Goal: Task Accomplishment & Management: Manage account settings

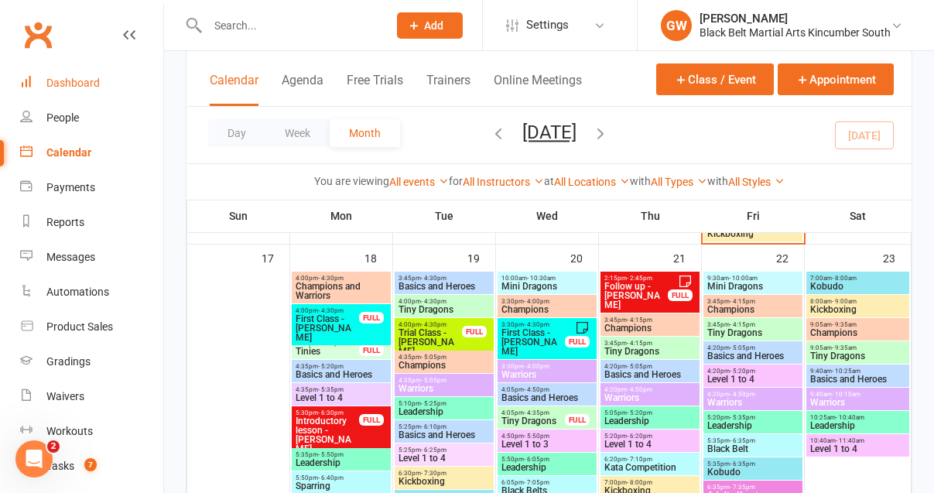
click at [77, 83] on div "Dashboard" at bounding box center [72, 83] width 53 height 12
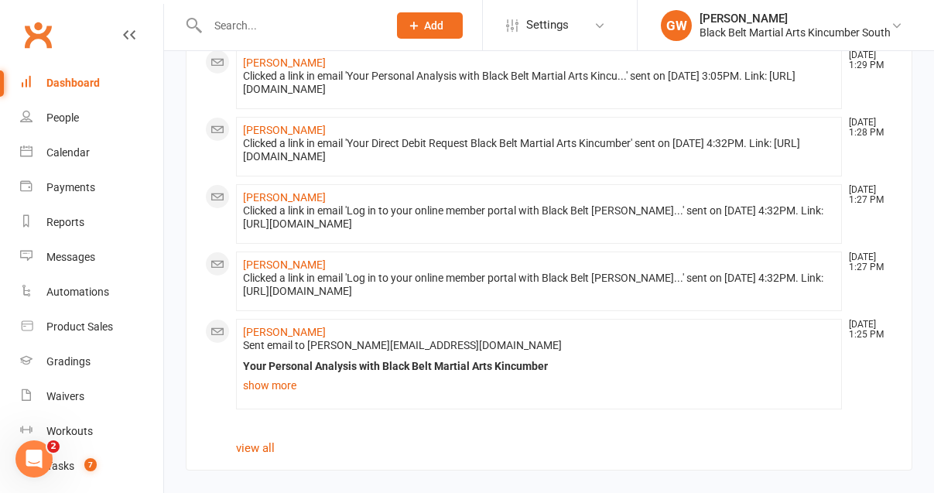
scroll to position [1106, 0]
click at [71, 81] on div "Dashboard" at bounding box center [72, 83] width 53 height 12
click at [64, 153] on div "Calendar" at bounding box center [67, 152] width 43 height 12
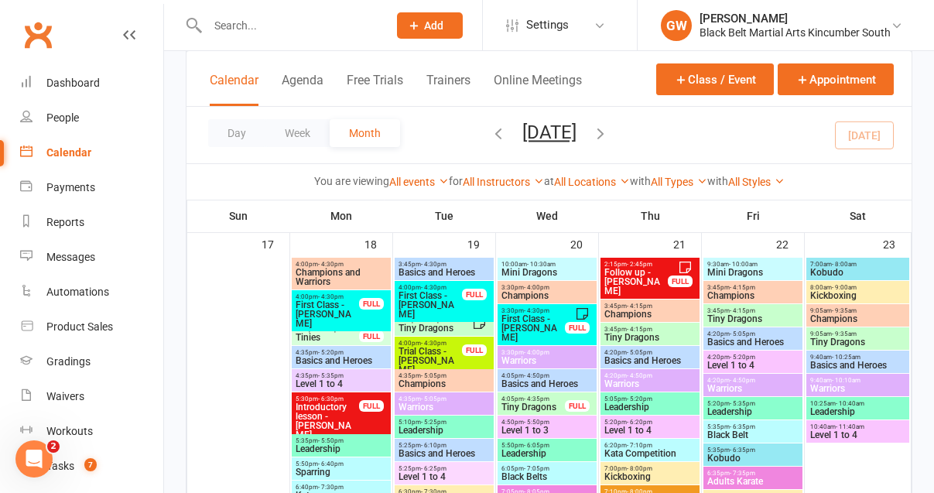
scroll to position [1319, 0]
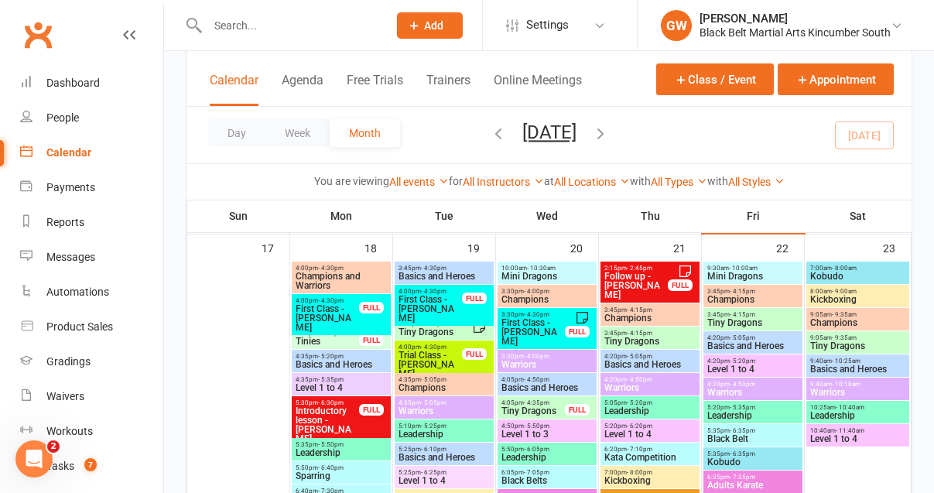
click at [635, 285] on span "Follow up - [PERSON_NAME]" at bounding box center [635, 286] width 65 height 28
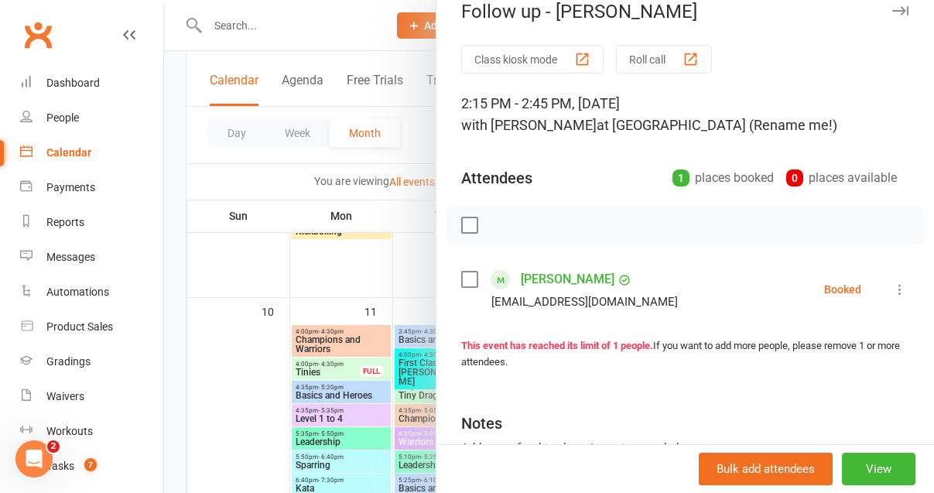
scroll to position [0, 0]
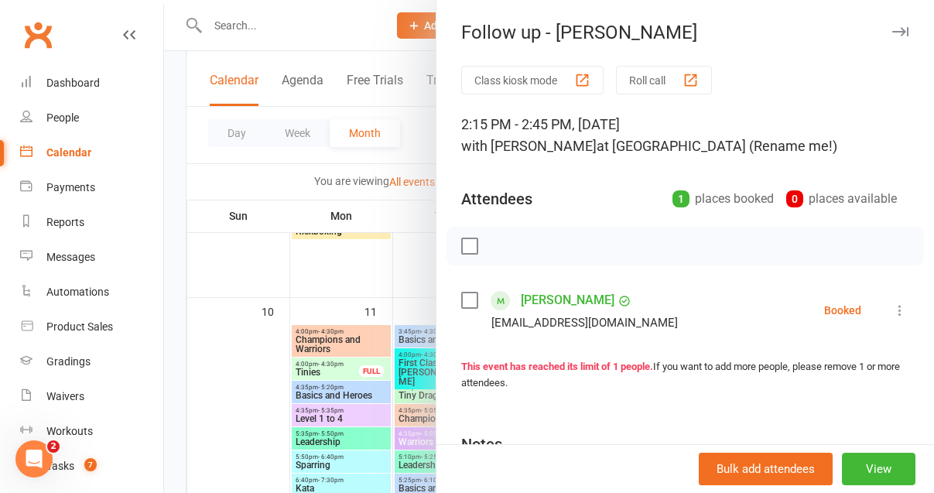
click at [892, 26] on button "button" at bounding box center [900, 31] width 19 height 19
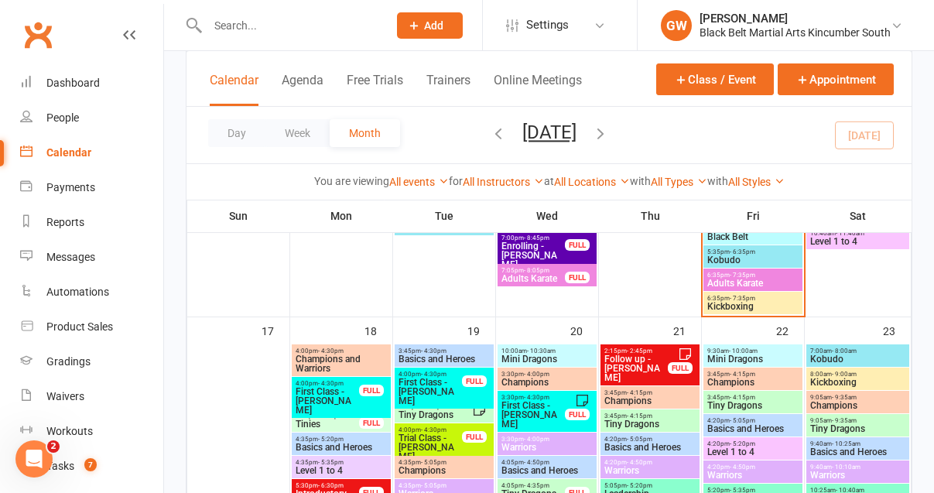
scroll to position [1233, 0]
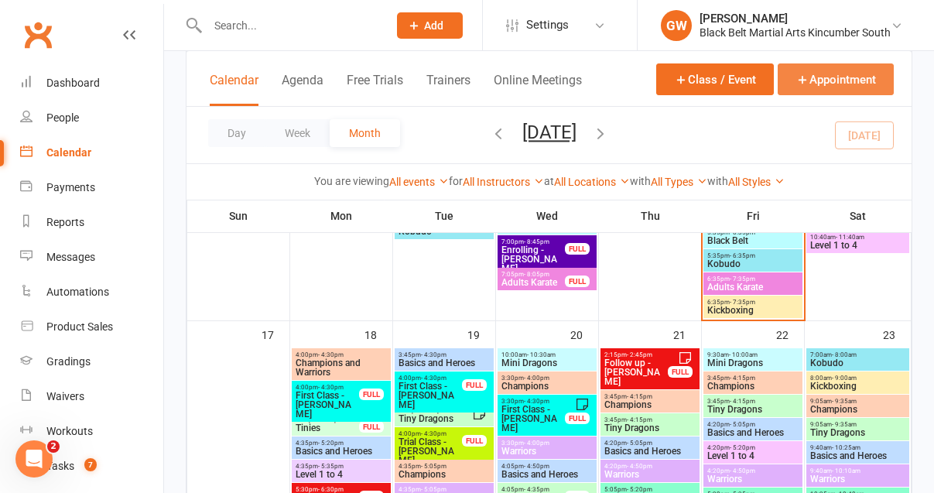
click at [836, 85] on button "Appointment" at bounding box center [836, 79] width 116 height 32
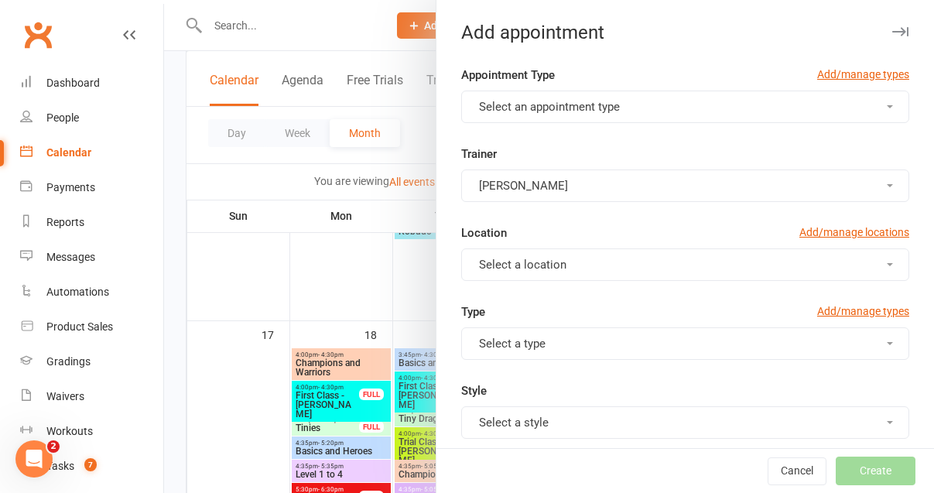
click at [707, 106] on button "Select an appointment type" at bounding box center [685, 107] width 448 height 32
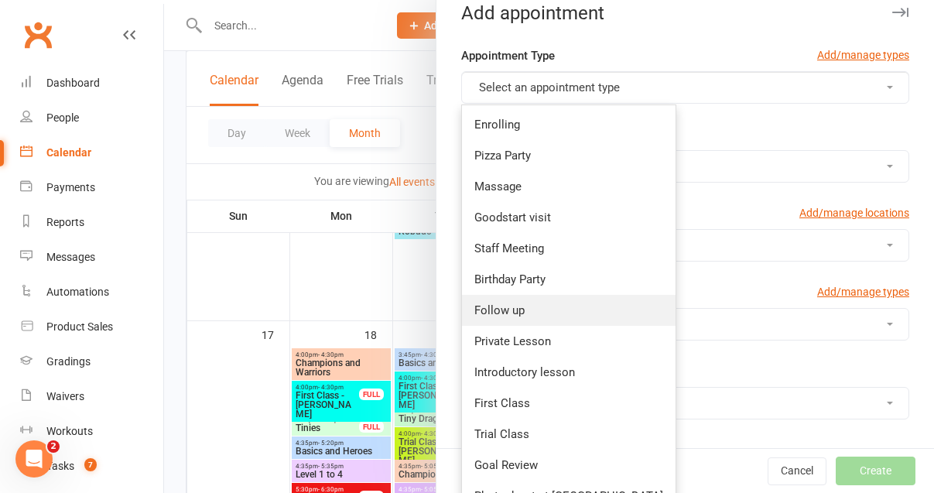
scroll to position [0, 0]
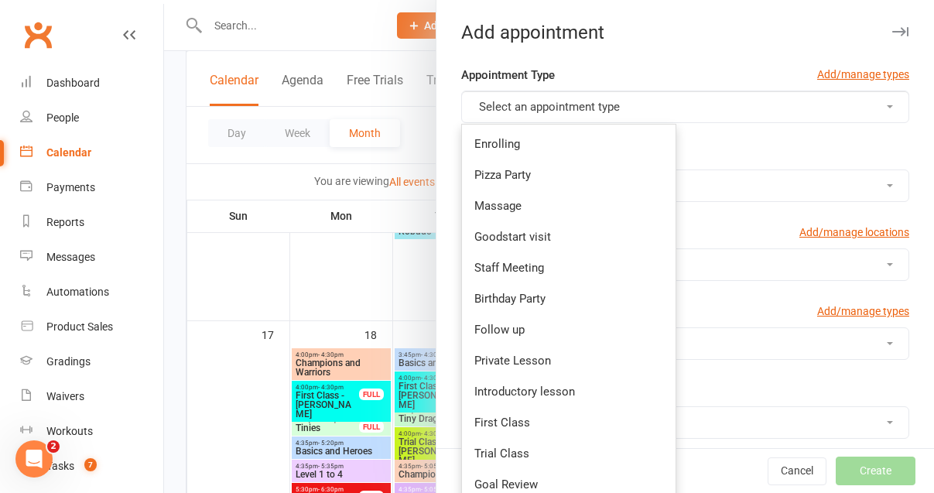
click at [901, 36] on button "button" at bounding box center [900, 31] width 19 height 19
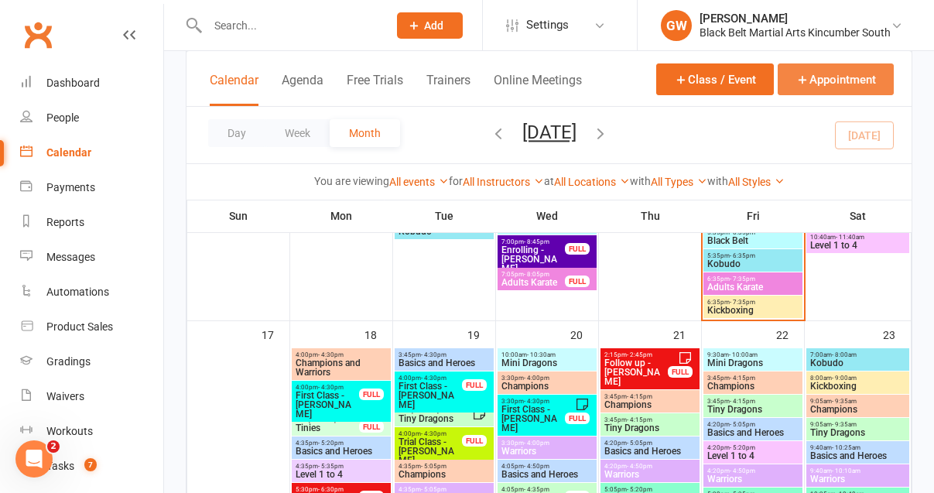
click at [832, 79] on button "Appointment" at bounding box center [836, 79] width 116 height 32
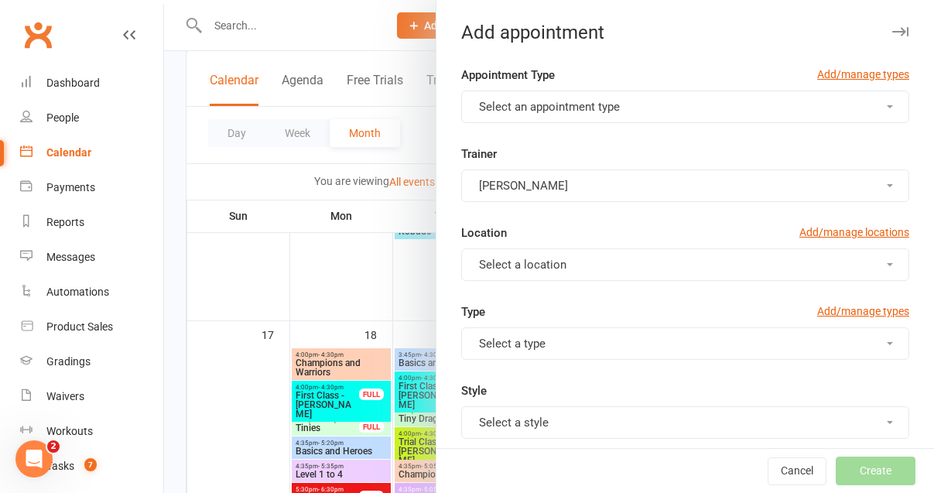
click at [597, 109] on span "Select an appointment type" at bounding box center [549, 107] width 141 height 14
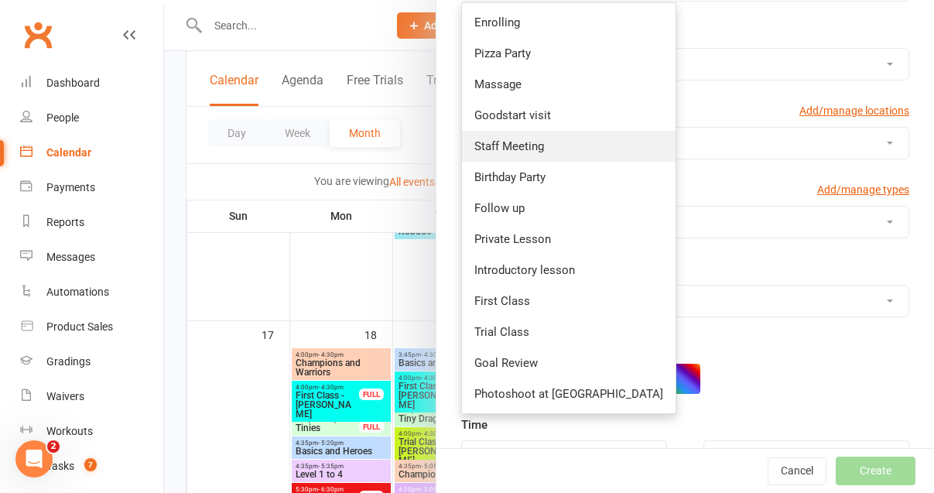
scroll to position [124, 0]
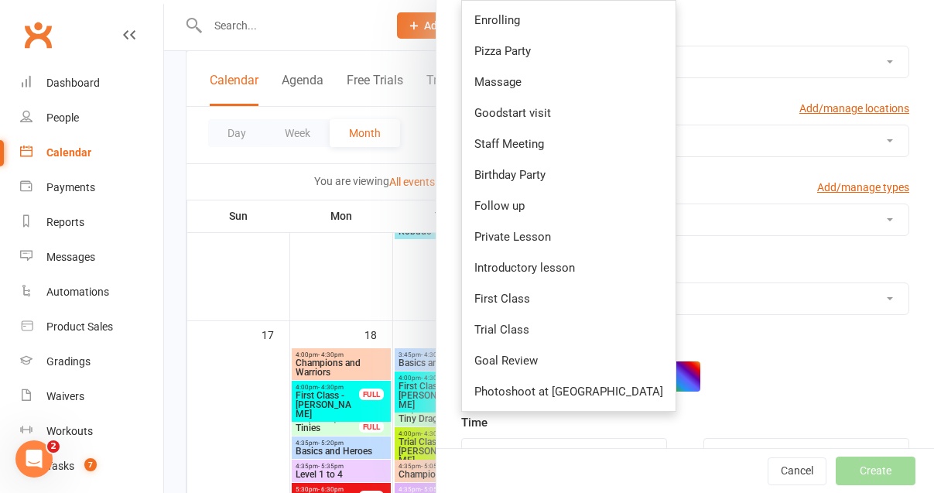
click at [696, 108] on div "Location Add/manage locations" at bounding box center [685, 112] width 448 height 25
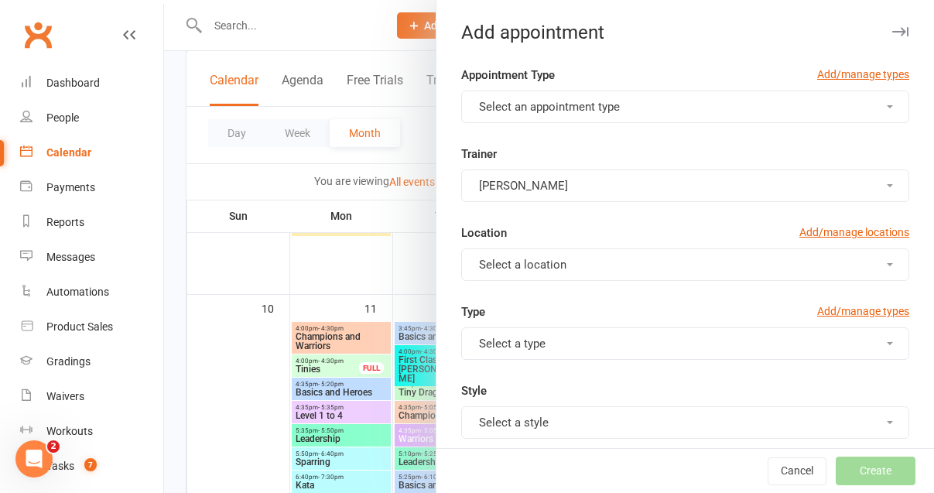
scroll to position [667, 0]
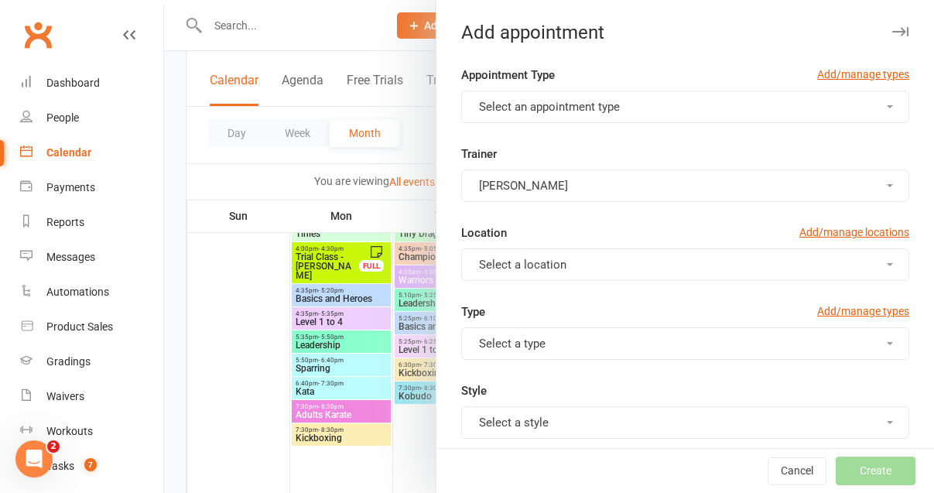
click at [895, 30] on icon "button" at bounding box center [900, 31] width 16 height 9
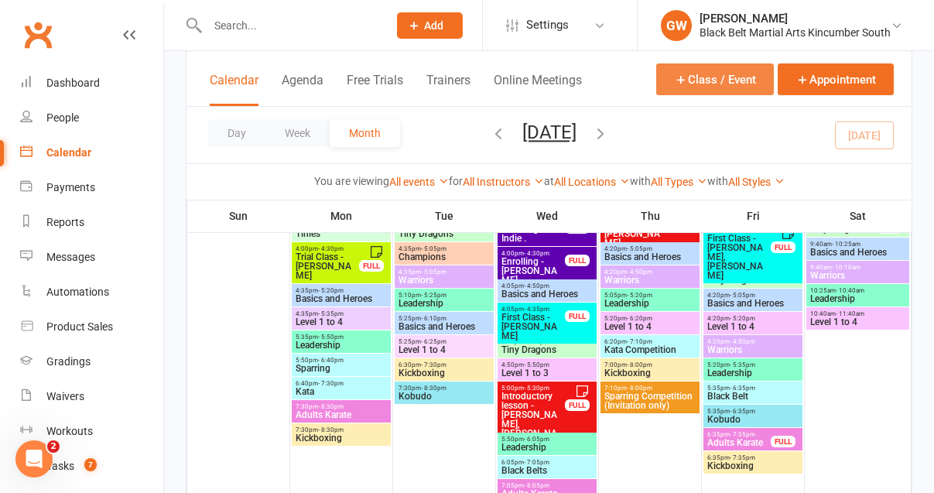
click at [740, 74] on button "Class / Event" at bounding box center [715, 79] width 118 height 32
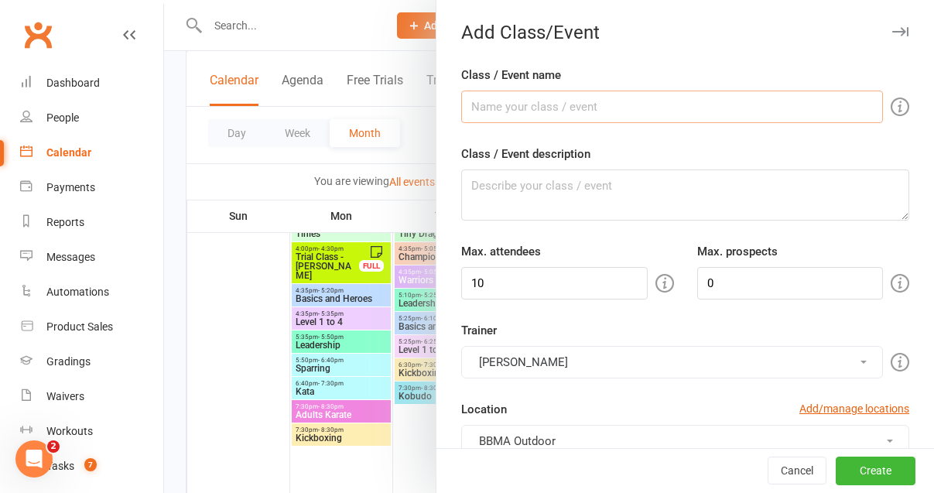
click at [660, 117] on input "Class / Event name" at bounding box center [672, 107] width 422 height 32
type input "No appointments"
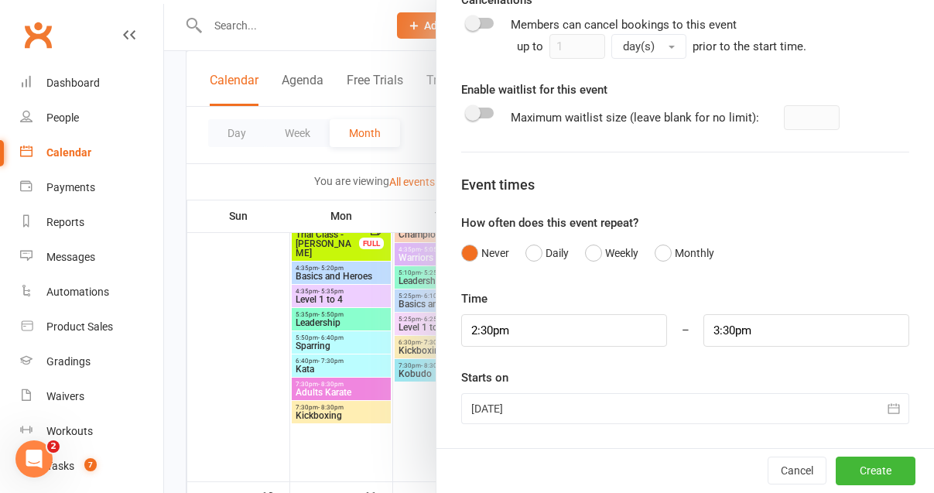
scroll to position [692, 0]
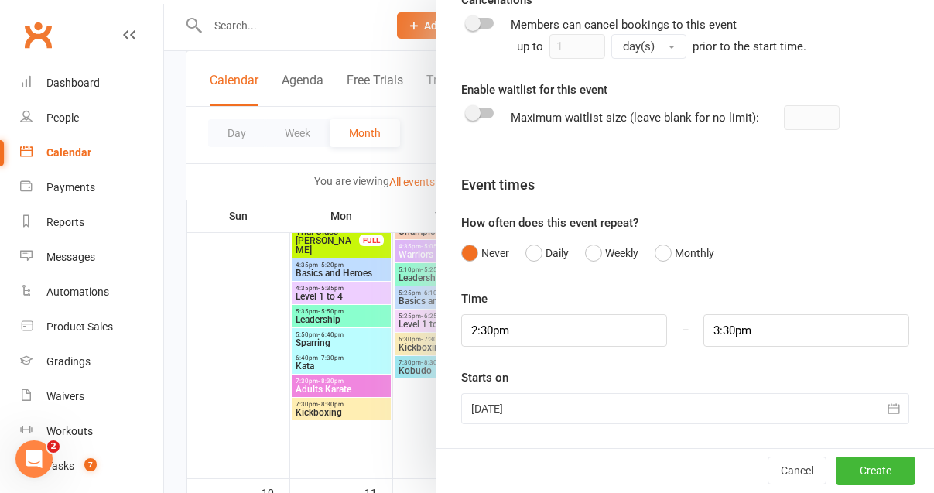
click at [598, 413] on div at bounding box center [685, 408] width 448 height 31
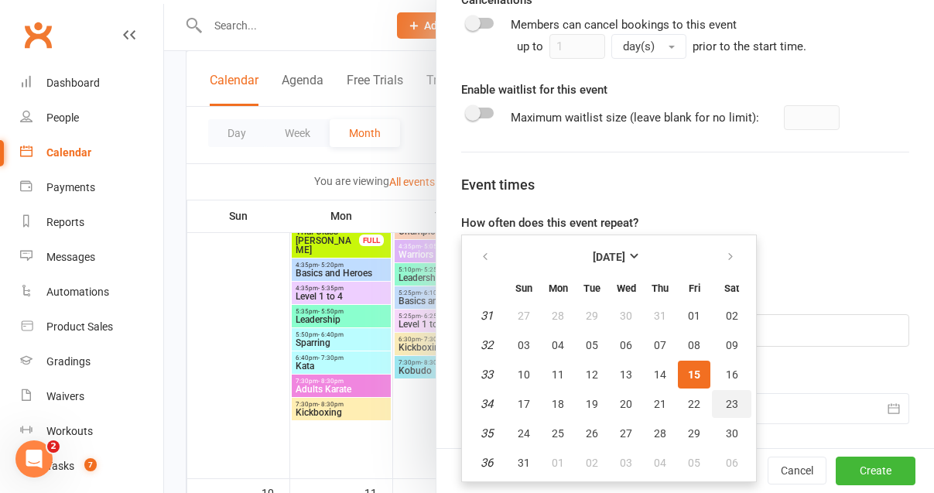
click at [740, 394] on button "23" at bounding box center [731, 404] width 39 height 28
type input "[DATE]"
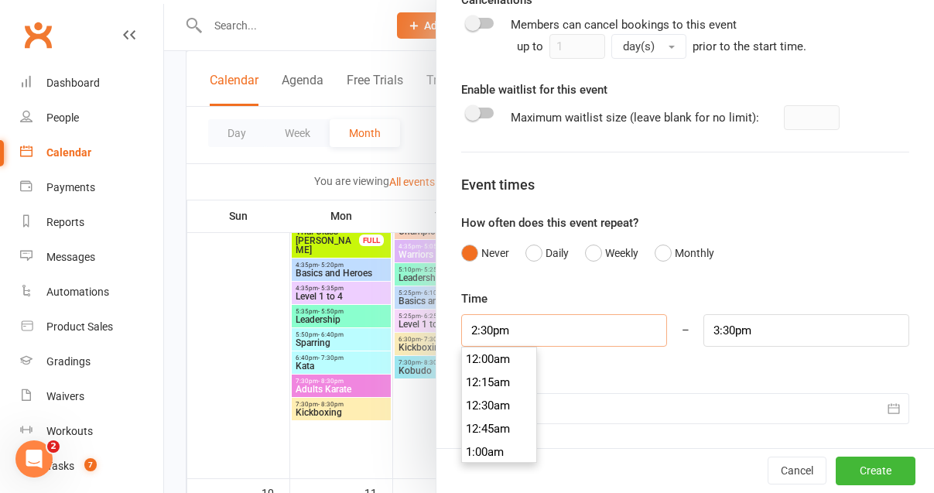
scroll to position [1323, 0]
drag, startPoint x: 537, startPoint y: 330, endPoint x: 411, endPoint y: 326, distance: 126.2
click at [164, 0] on new-event-schedule "Add Class/Event Class / Event name No appointments Class / Event description [P…" at bounding box center [164, 0] width 0 height 0
type input "9"
type input "10:00am"
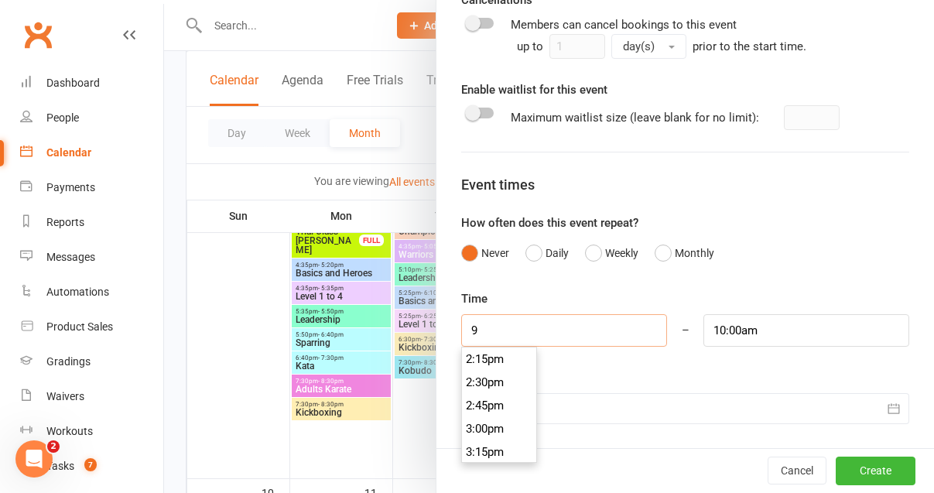
scroll to position [812, 0]
type input "9:00am"
click at [484, 378] on li "9:00am" at bounding box center [499, 382] width 74 height 23
click at [764, 334] on input "10:00am" at bounding box center [806, 330] width 206 height 32
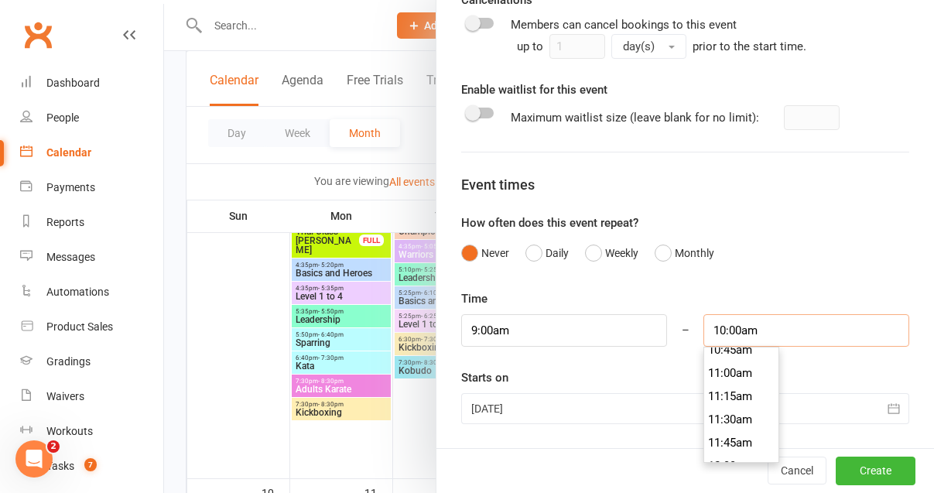
scroll to position [1019, 0]
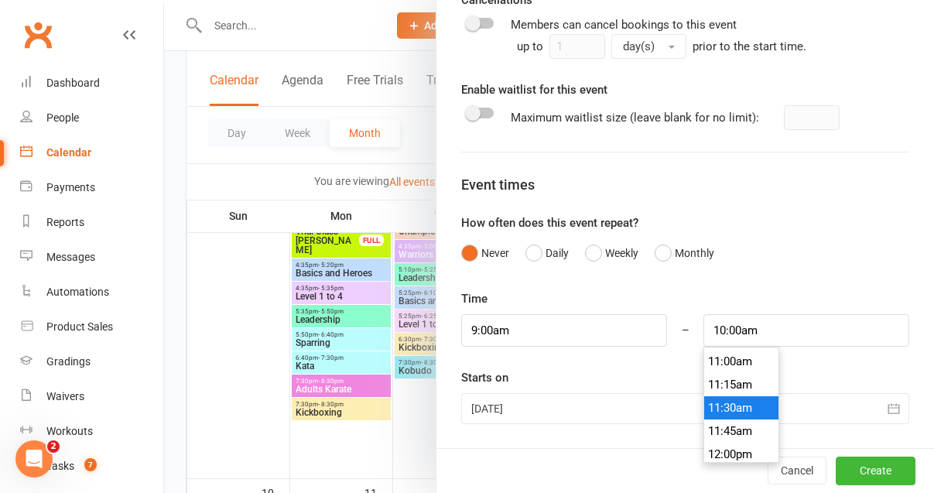
type input "11:30am"
click at [741, 403] on li "11:30am" at bounding box center [741, 407] width 74 height 23
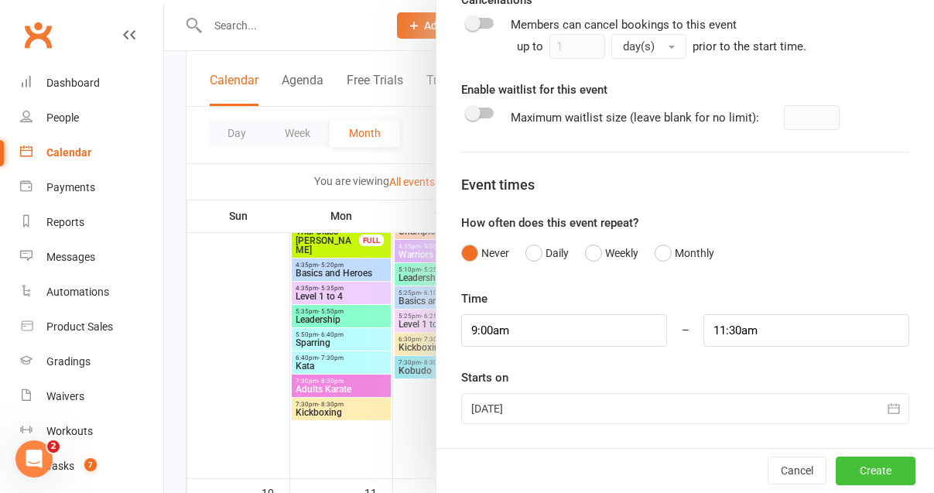
click at [881, 471] on button "Create" at bounding box center [876, 471] width 80 height 28
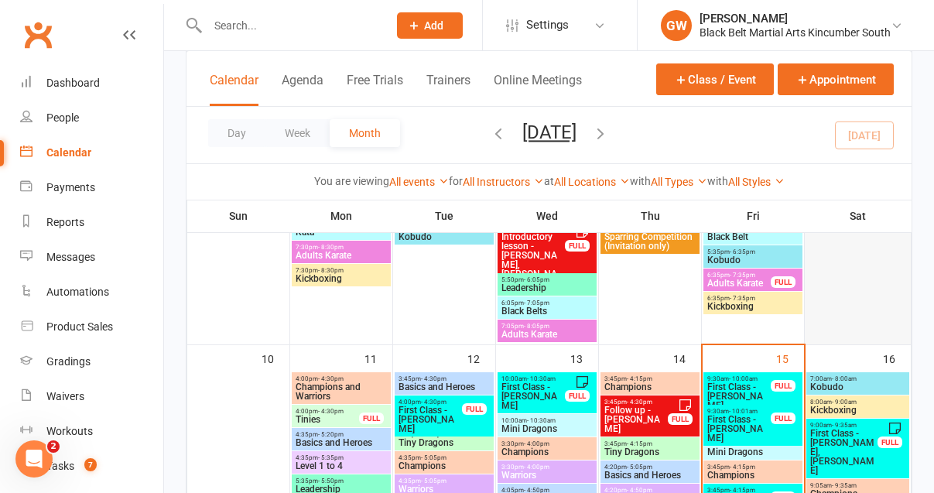
scroll to position [0, 0]
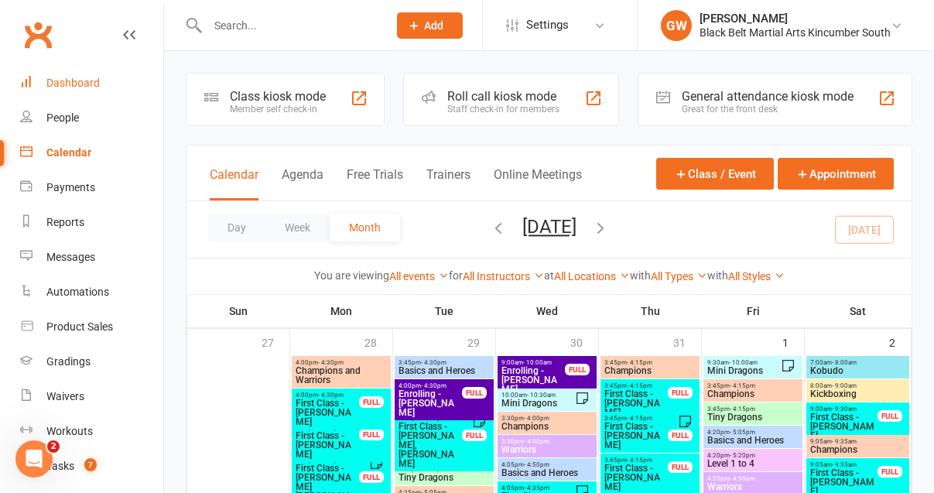
click at [73, 74] on link "Dashboard" at bounding box center [91, 83] width 143 height 35
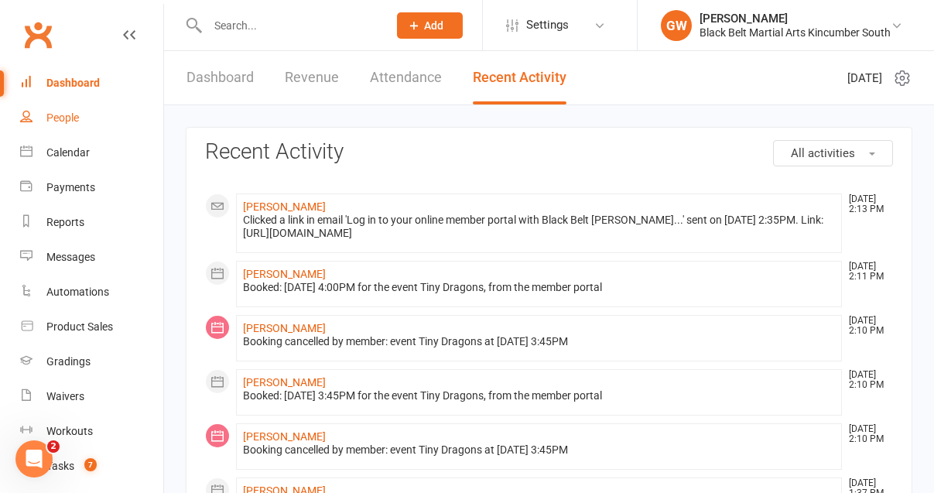
click at [77, 119] on div "People" at bounding box center [62, 117] width 32 height 12
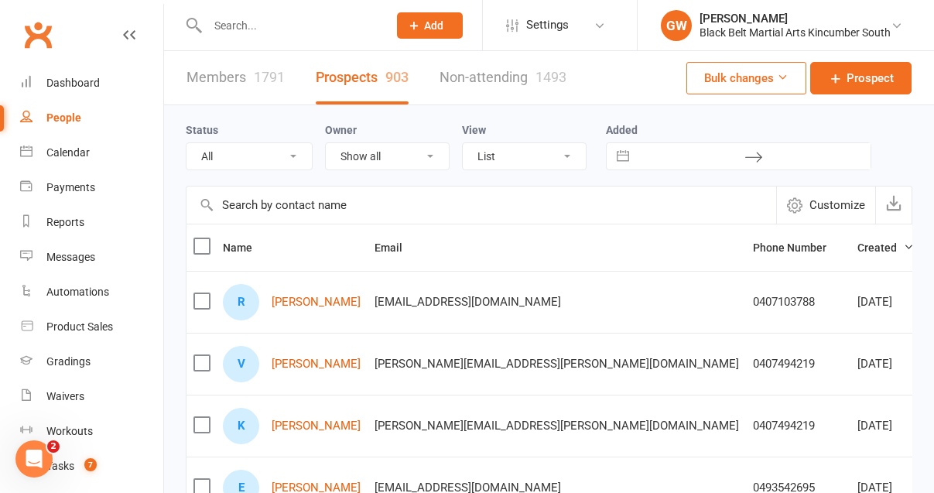
click at [306, 22] on input "text" at bounding box center [290, 26] width 174 height 22
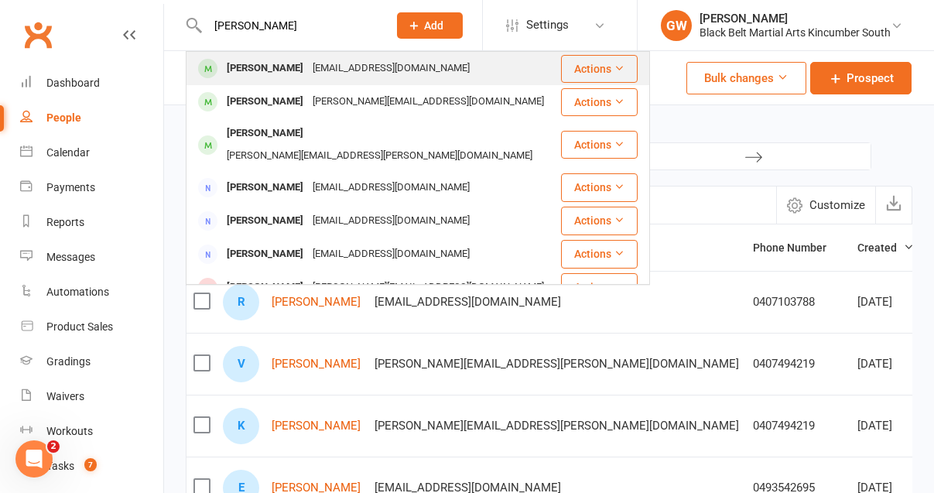
type input "[PERSON_NAME]"
click at [316, 68] on div "[EMAIL_ADDRESS][DOMAIN_NAME]" at bounding box center [391, 68] width 166 height 22
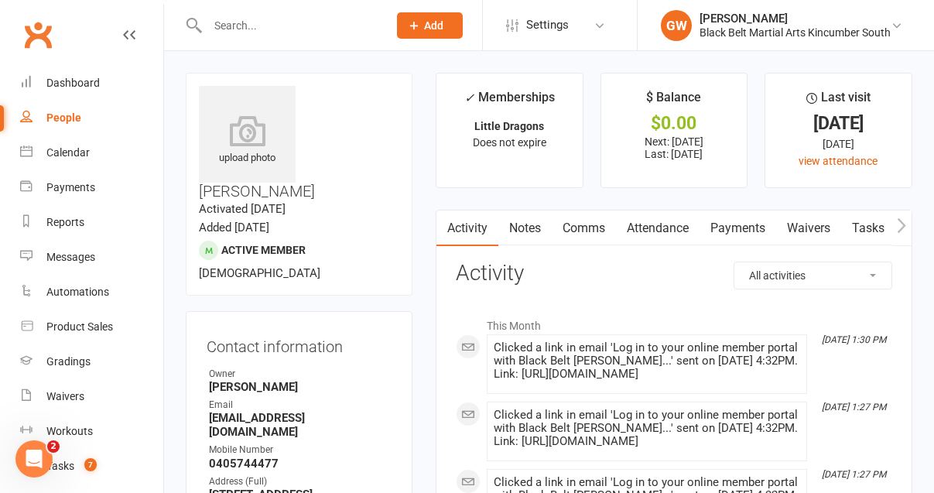
click at [733, 232] on link "Payments" at bounding box center [737, 228] width 77 height 36
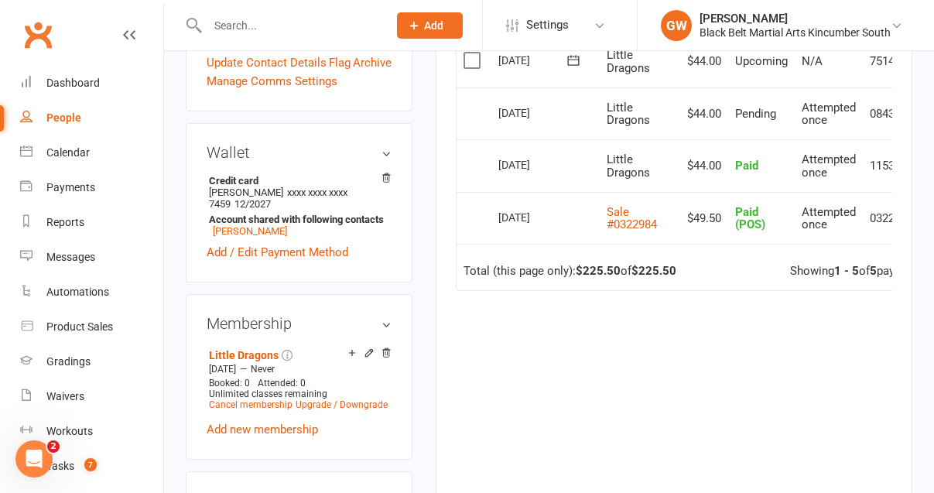
scroll to position [567, 0]
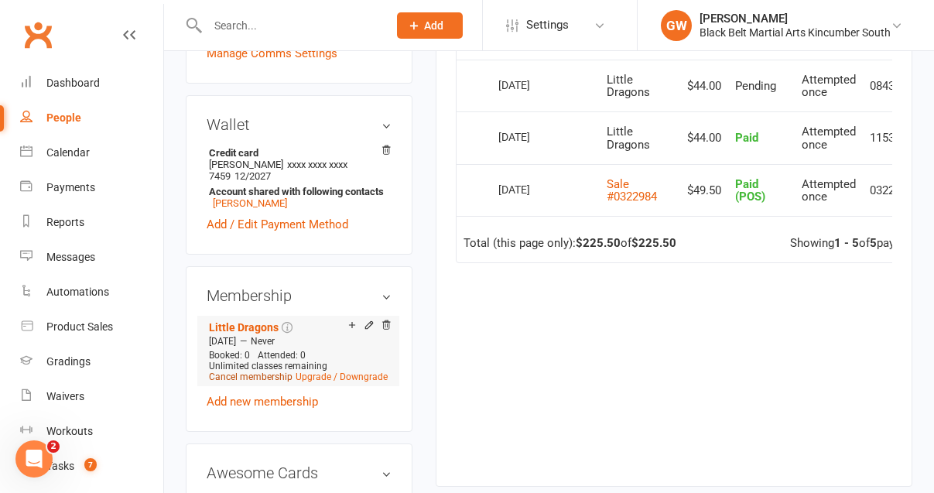
click at [254, 371] on link "Cancel membership" at bounding box center [251, 376] width 84 height 11
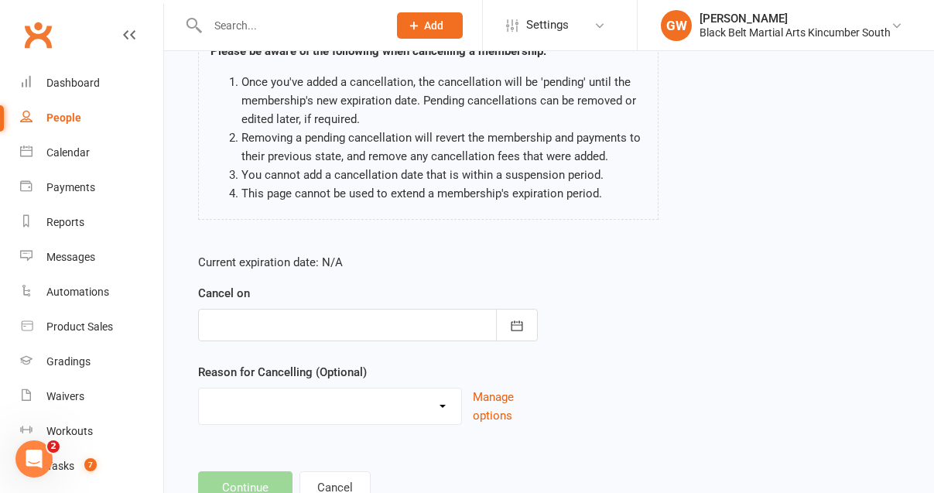
scroll to position [137, 0]
click at [372, 333] on div at bounding box center [368, 324] width 340 height 32
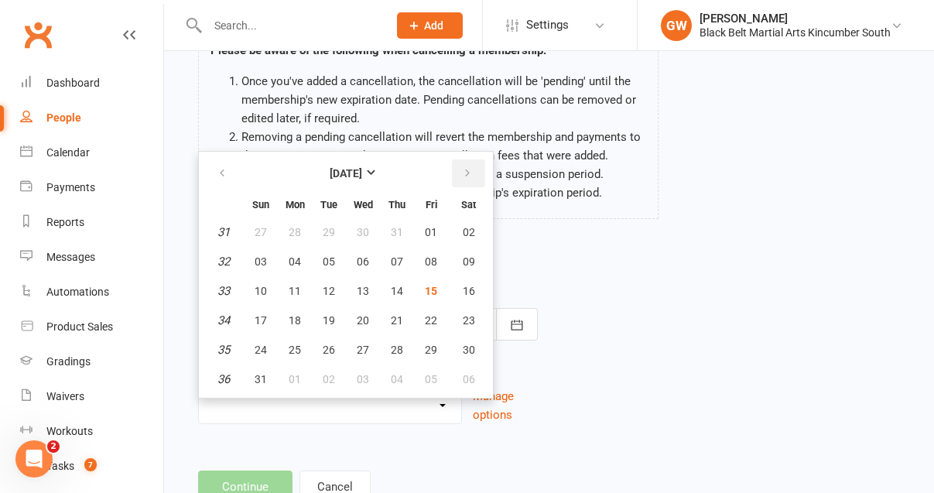
click at [463, 181] on button "button" at bounding box center [468, 173] width 33 height 28
click at [353, 255] on button "10" at bounding box center [363, 262] width 32 height 28
type input "[DATE]"
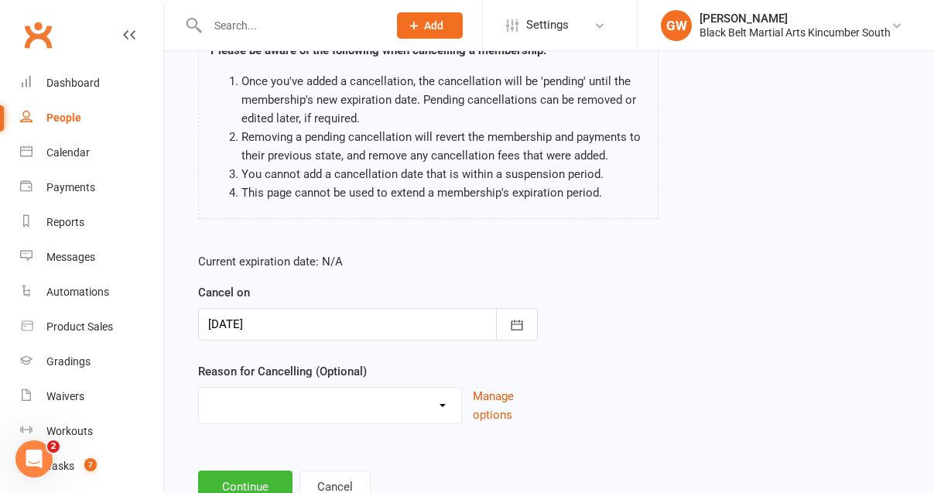
click at [243, 412] on select "Financial Hold Holiday Injury LOI other sport Soccer Uncontactable Upgrade Othe…" at bounding box center [330, 403] width 262 height 31
select select "9"
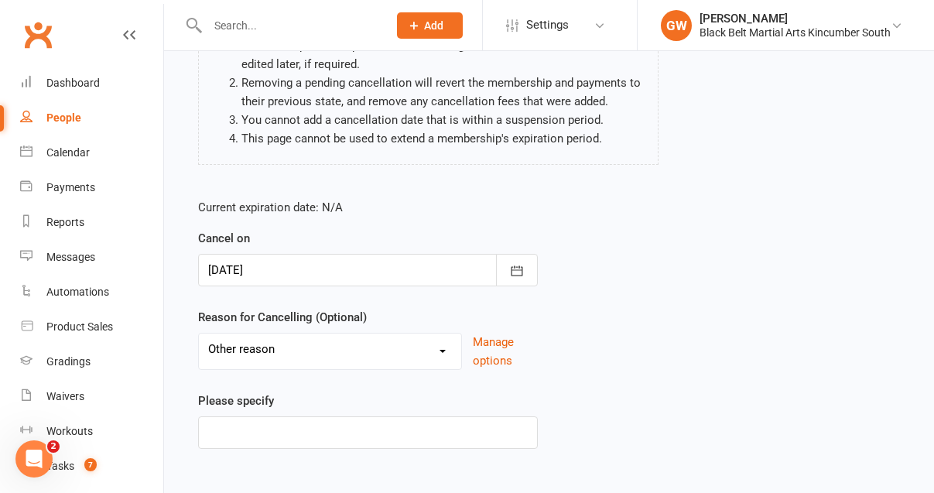
scroll to position [212, 0]
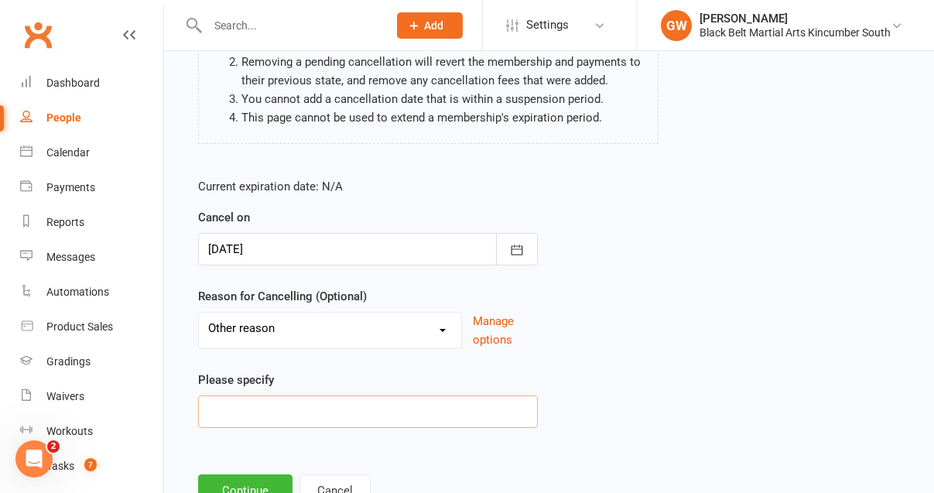
click at [244, 411] on input at bounding box center [368, 411] width 340 height 32
type input "Schedule change"
click at [253, 488] on button "Continue" at bounding box center [245, 490] width 94 height 32
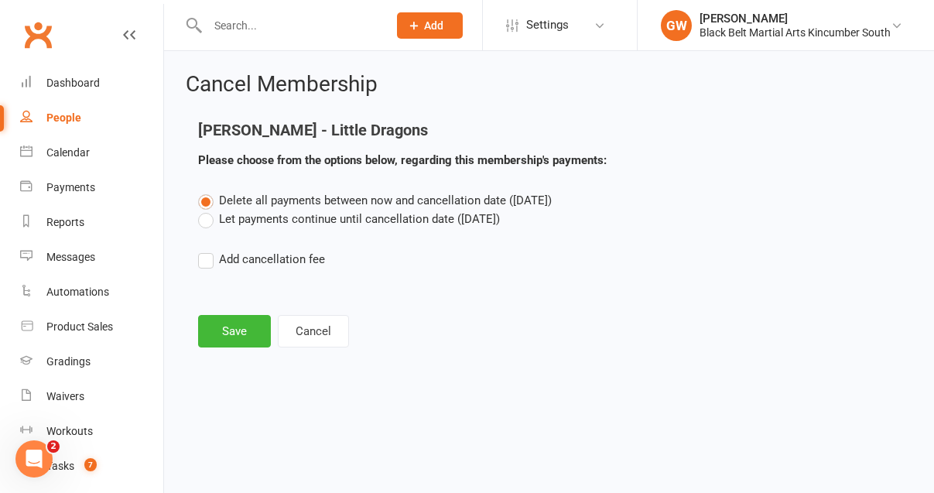
click at [206, 222] on label "Let payments continue until cancellation date ([DATE])" at bounding box center [349, 219] width 302 height 19
click at [206, 210] on input "Let payments continue until cancellation date ([DATE])" at bounding box center [203, 210] width 10 height 0
click at [218, 339] on button "Save" at bounding box center [234, 331] width 73 height 32
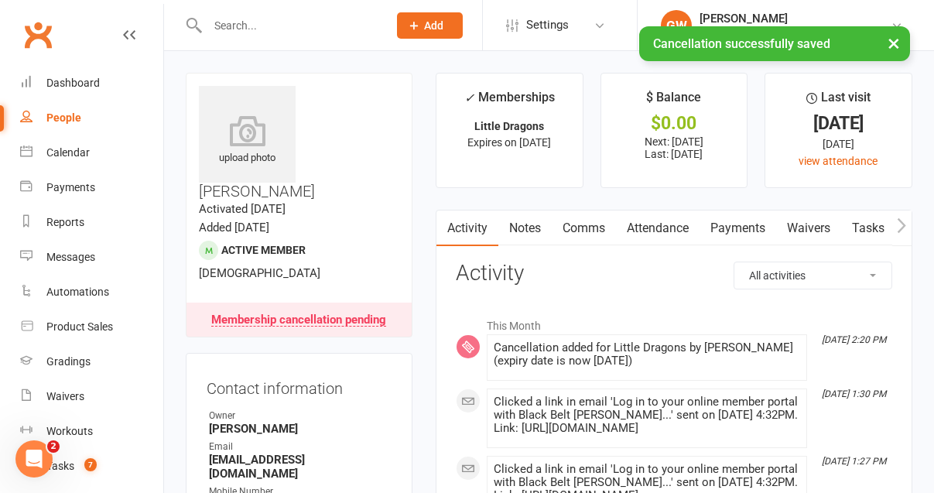
click at [672, 215] on link "Attendance" at bounding box center [658, 228] width 84 height 36
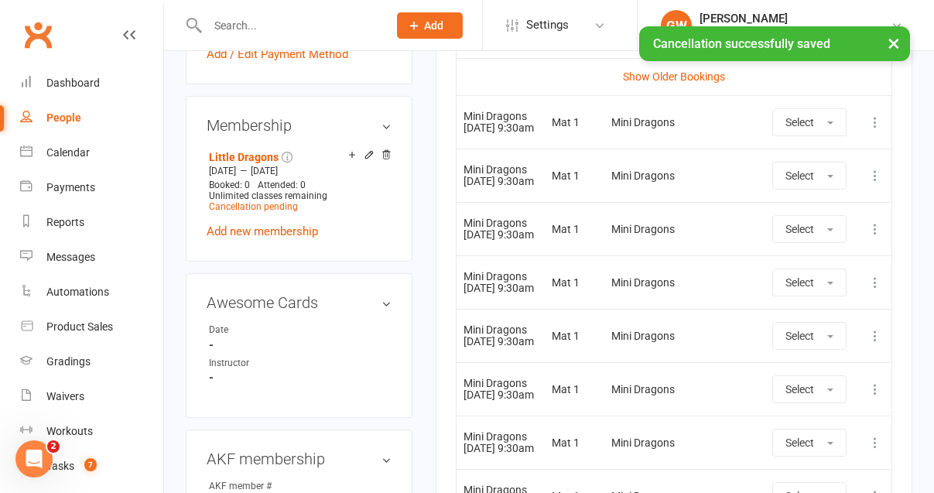
scroll to position [780, 0]
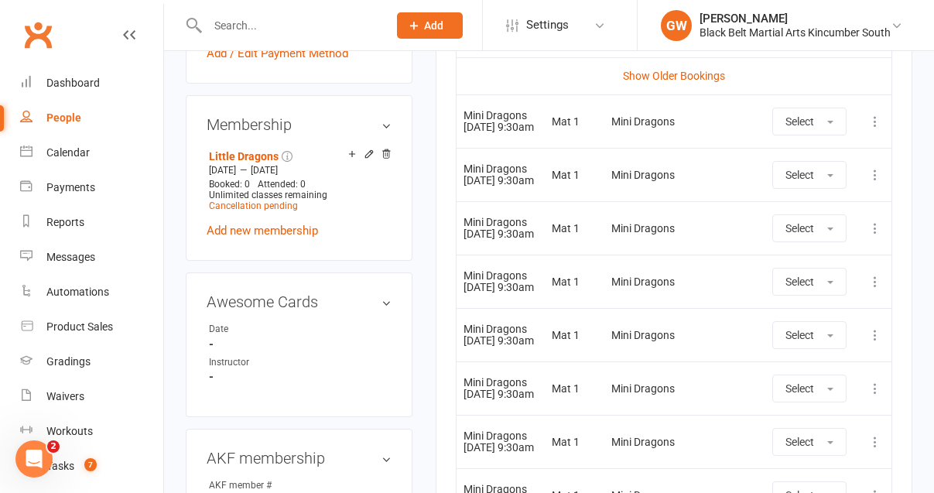
click at [877, 343] on icon at bounding box center [874, 334] width 15 height 15
click at [812, 443] on link "Remove booking" at bounding box center [806, 427] width 153 height 31
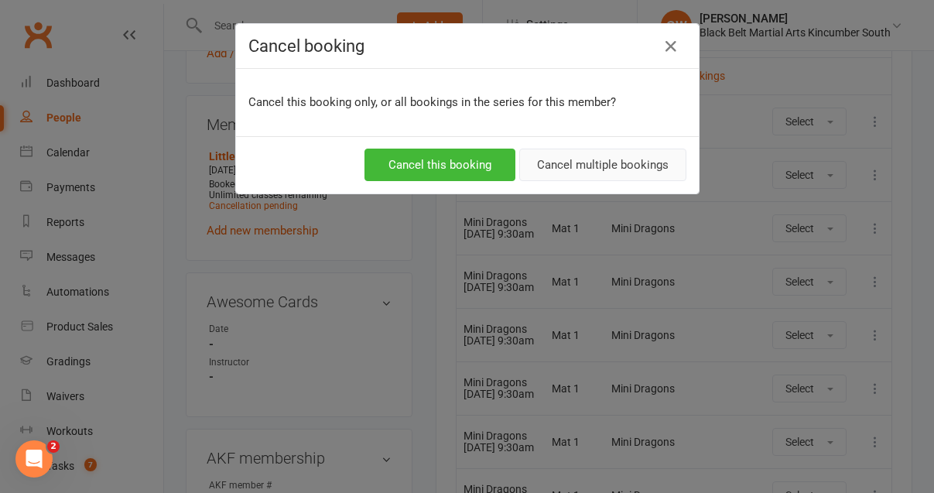
click at [596, 169] on button "Cancel multiple bookings" at bounding box center [602, 165] width 167 height 32
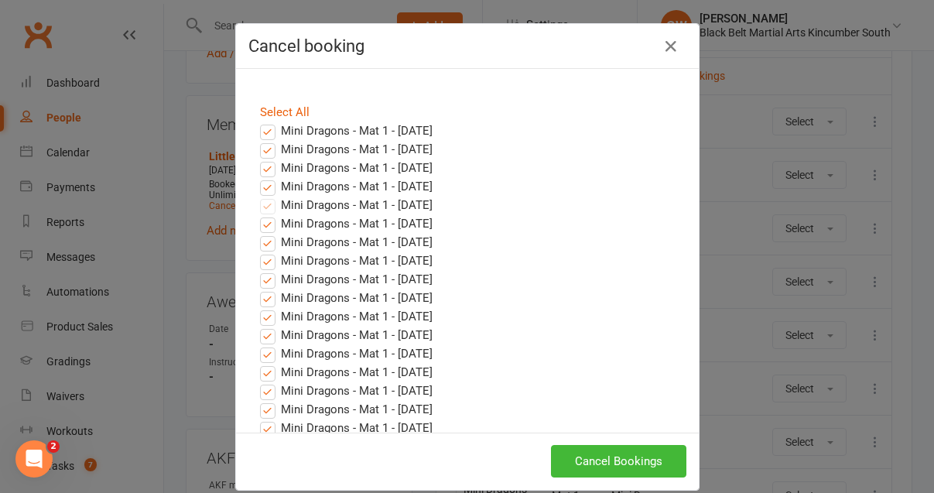
click at [268, 133] on label "Mini Dragons - Mat 1 - [DATE]" at bounding box center [346, 130] width 173 height 19
click at [258, 121] on input "Mini Dragons - Mat 1 - [DATE]" at bounding box center [253, 121] width 10 height 0
click at [268, 142] on label "Mini Dragons - Mat 1 - [DATE]" at bounding box center [346, 149] width 173 height 19
click at [258, 140] on input "Mini Dragons - Mat 1 - [DATE]" at bounding box center [253, 140] width 10 height 0
click at [266, 166] on label "Mini Dragons - Mat 1 - [DATE]" at bounding box center [346, 168] width 173 height 19
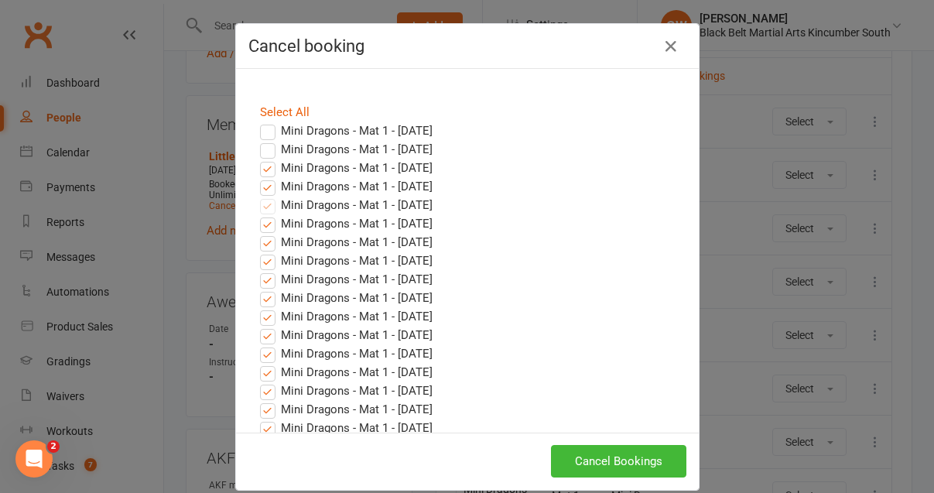
click at [258, 159] on input "Mini Dragons - Mat 1 - [DATE]" at bounding box center [253, 159] width 10 height 0
click at [265, 191] on label "Mini Dragons - Mat 1 - [DATE]" at bounding box center [346, 186] width 173 height 19
click at [258, 177] on input "Mini Dragons - Mat 1 - [DATE]" at bounding box center [253, 177] width 10 height 0
click at [603, 460] on button "Cancel Bookings" at bounding box center [618, 461] width 135 height 32
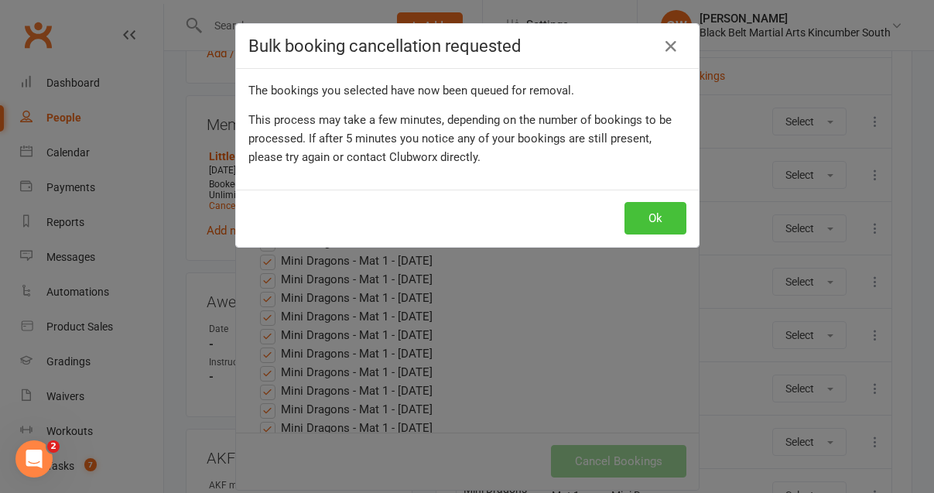
click at [671, 219] on button "Ok" at bounding box center [655, 218] width 62 height 32
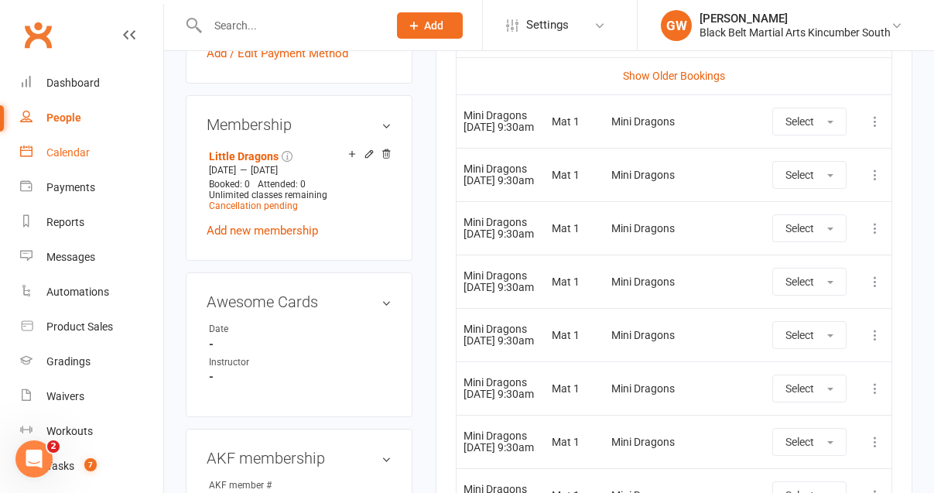
click at [67, 163] on link "Calendar" at bounding box center [91, 152] width 143 height 35
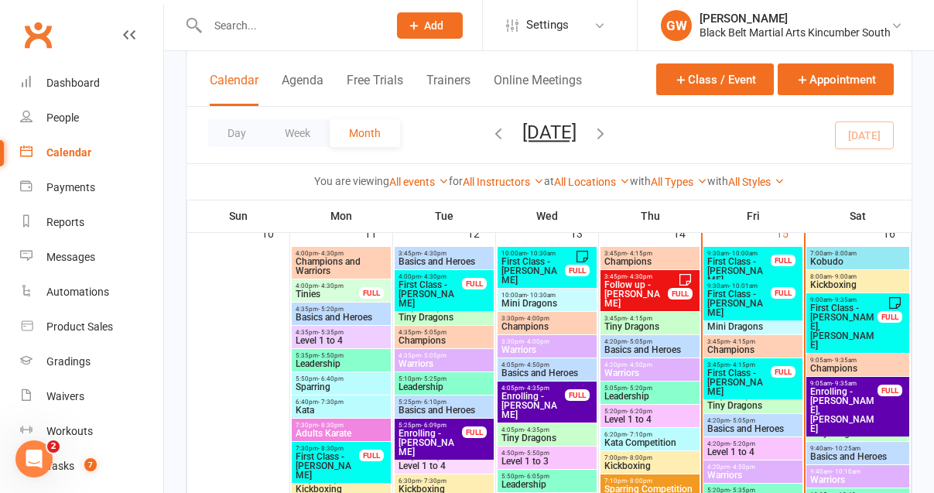
scroll to position [950, 0]
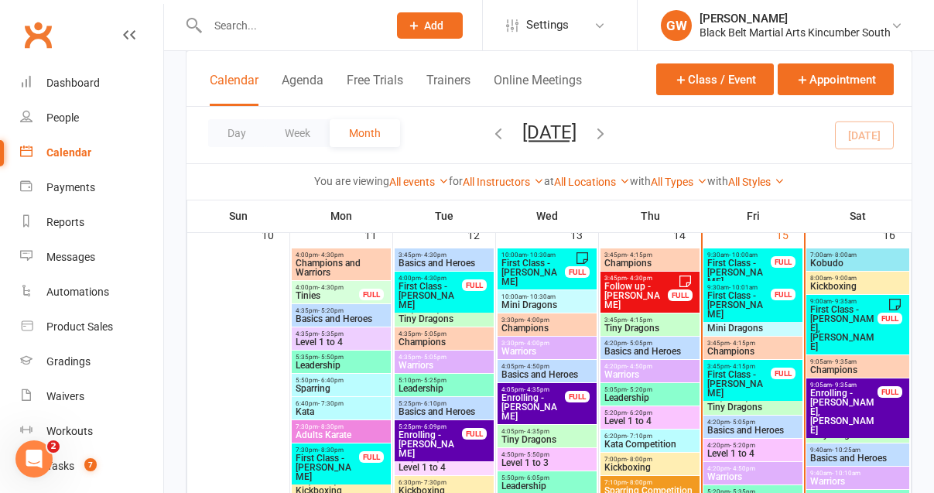
click at [303, 22] on input "text" at bounding box center [290, 26] width 174 height 22
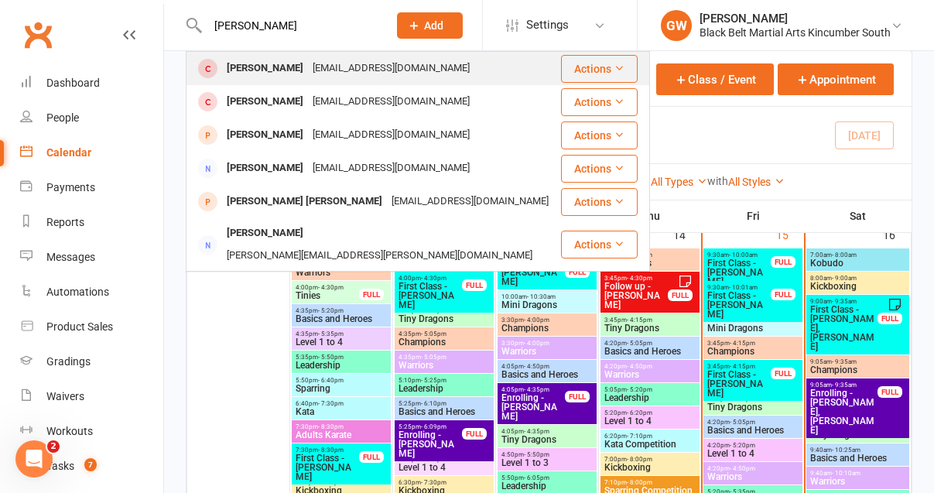
type input "[PERSON_NAME]"
click at [308, 72] on div "[EMAIL_ADDRESS][DOMAIN_NAME]" at bounding box center [391, 68] width 166 height 22
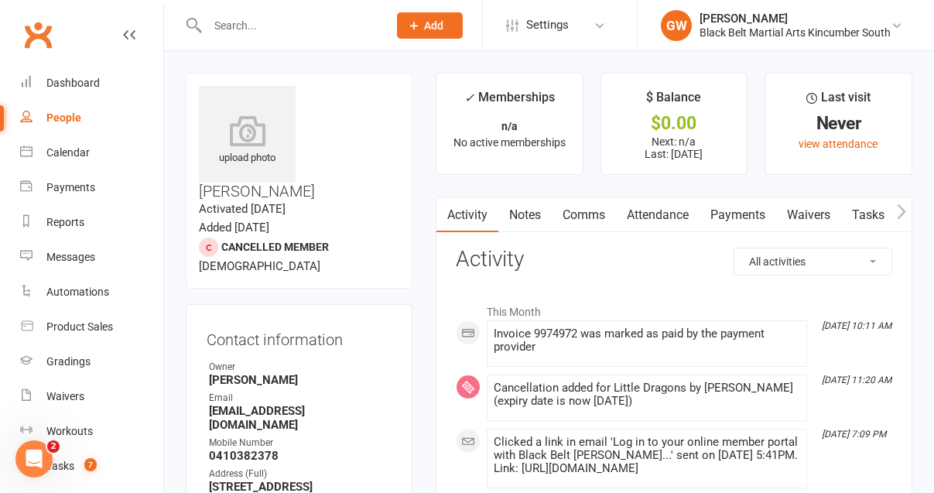
scroll to position [0, 1]
click at [667, 210] on link "Attendance" at bounding box center [657, 215] width 84 height 36
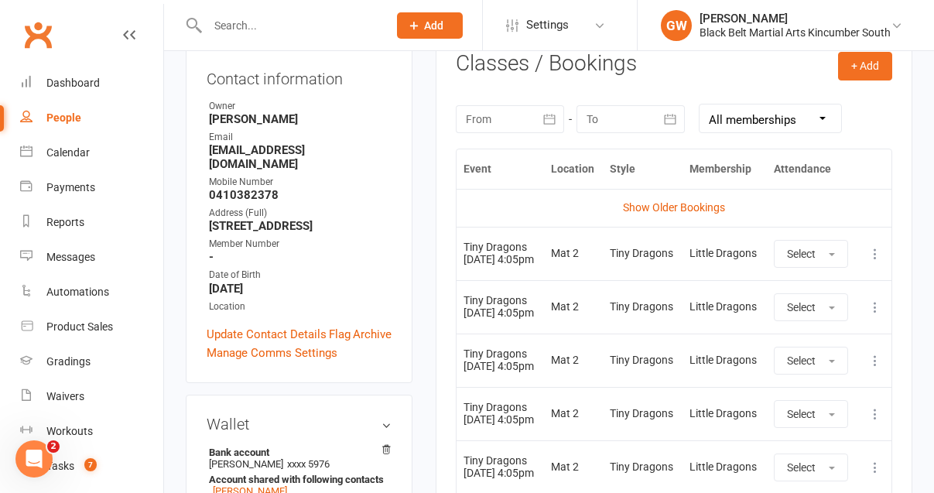
scroll to position [263, 0]
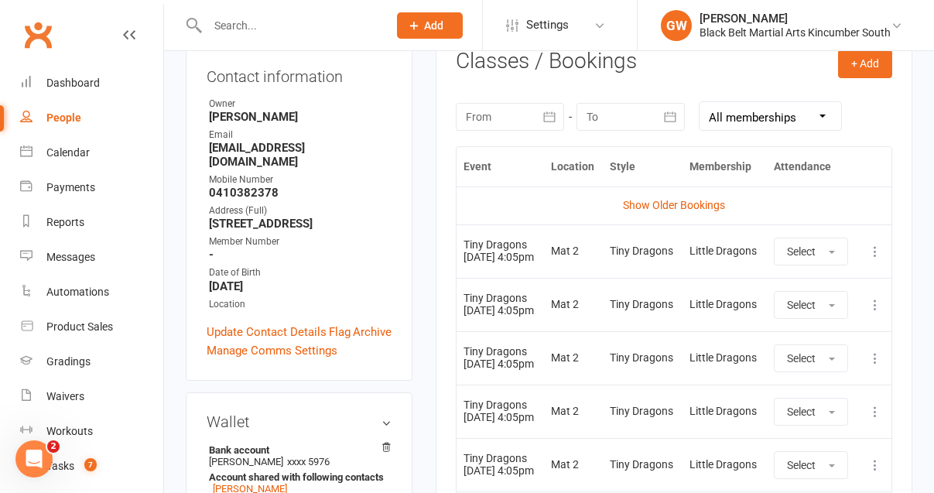
click at [870, 255] on icon at bounding box center [874, 251] width 15 height 15
click at [795, 347] on link "Remove booking" at bounding box center [806, 343] width 153 height 31
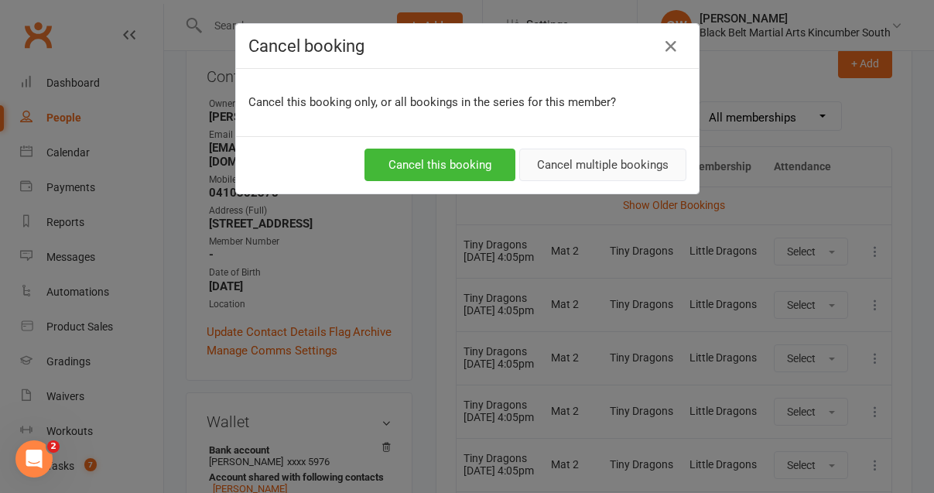
click at [619, 159] on button "Cancel multiple bookings" at bounding box center [602, 165] width 167 height 32
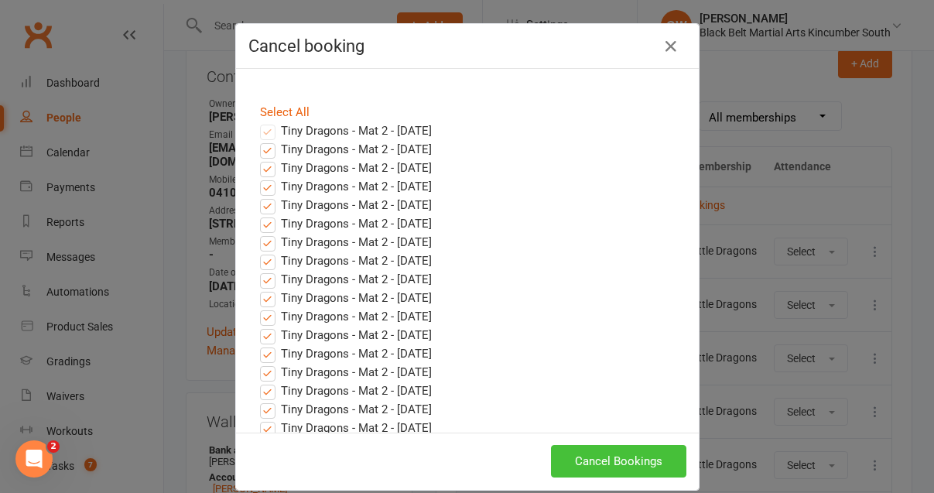
click at [629, 457] on button "Cancel Bookings" at bounding box center [618, 461] width 135 height 32
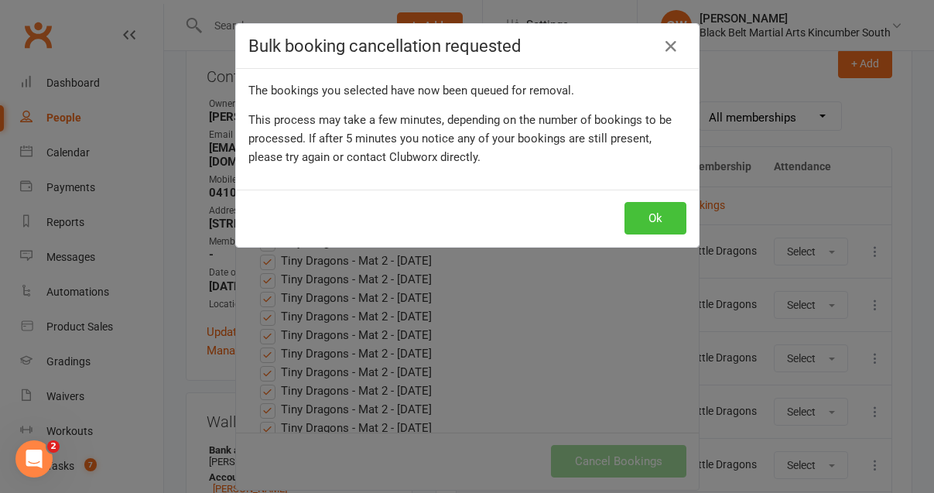
click at [659, 214] on button "Ok" at bounding box center [655, 218] width 62 height 32
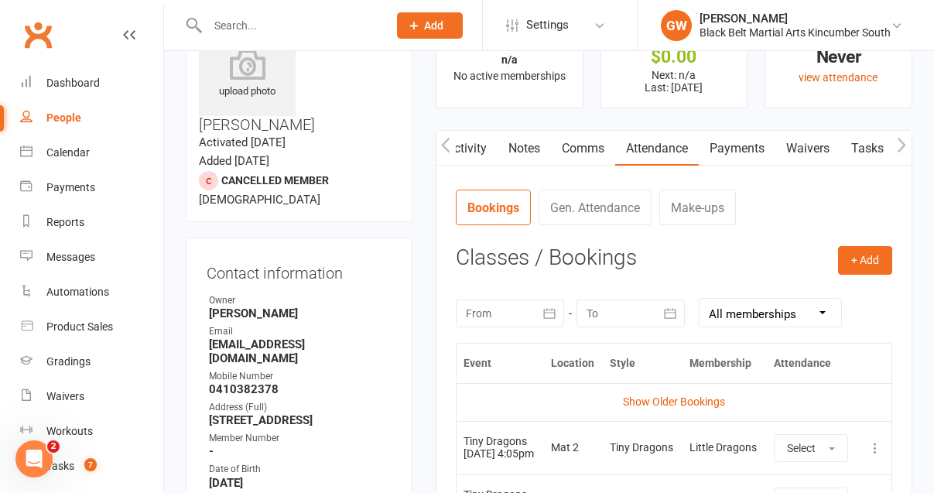
scroll to position [0, 0]
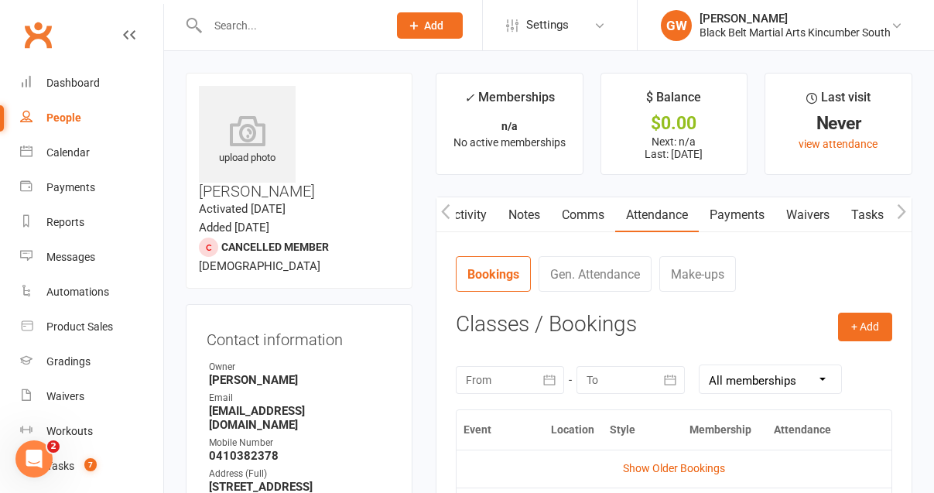
click at [329, 34] on input "text" at bounding box center [290, 26] width 174 height 22
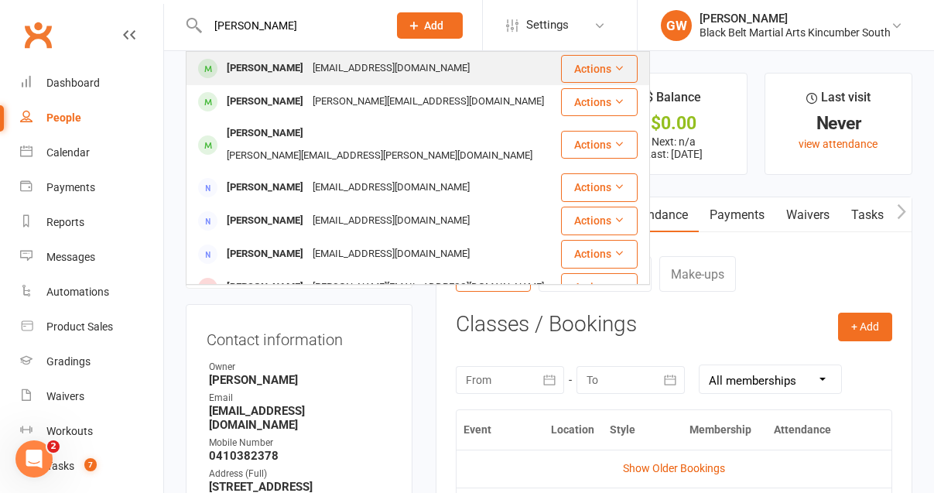
type input "[PERSON_NAME]"
click at [361, 69] on div "[EMAIL_ADDRESS][DOMAIN_NAME]" at bounding box center [391, 68] width 166 height 22
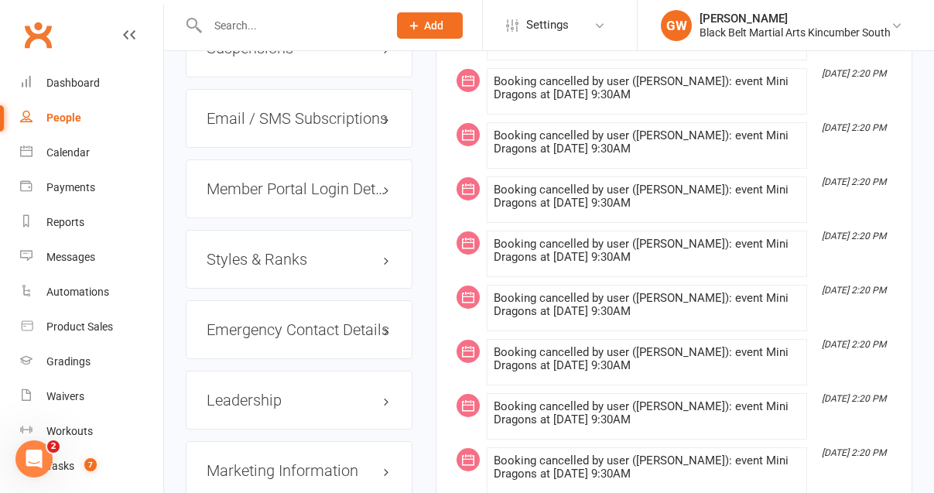
scroll to position [1463, 0]
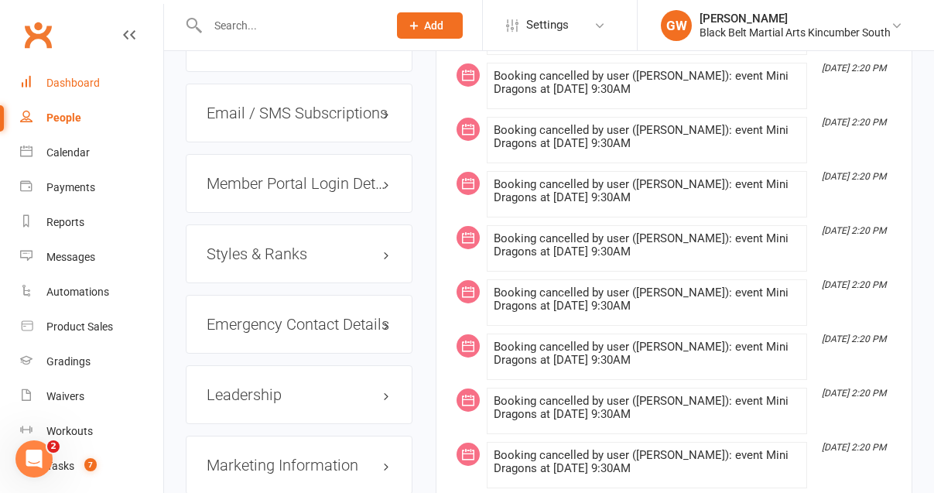
click at [84, 84] on div "Dashboard" at bounding box center [72, 83] width 53 height 12
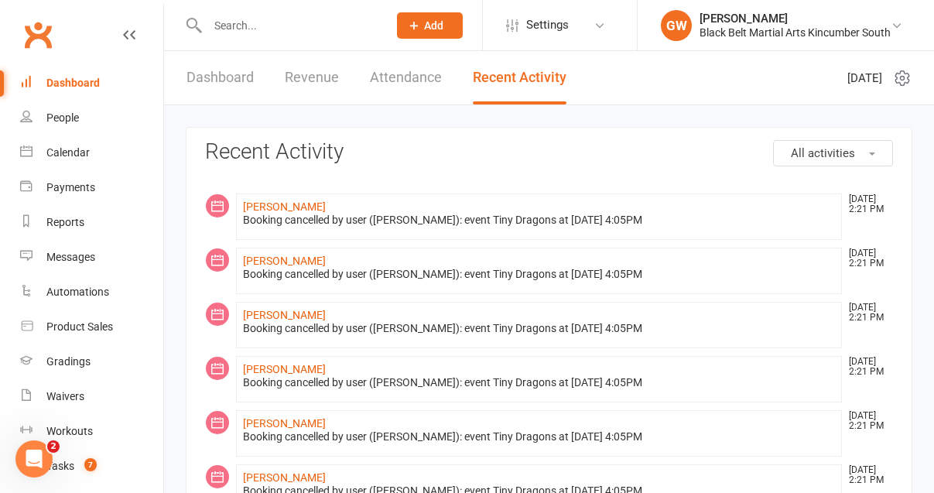
click at [237, 77] on link "Dashboard" at bounding box center [219, 77] width 67 height 53
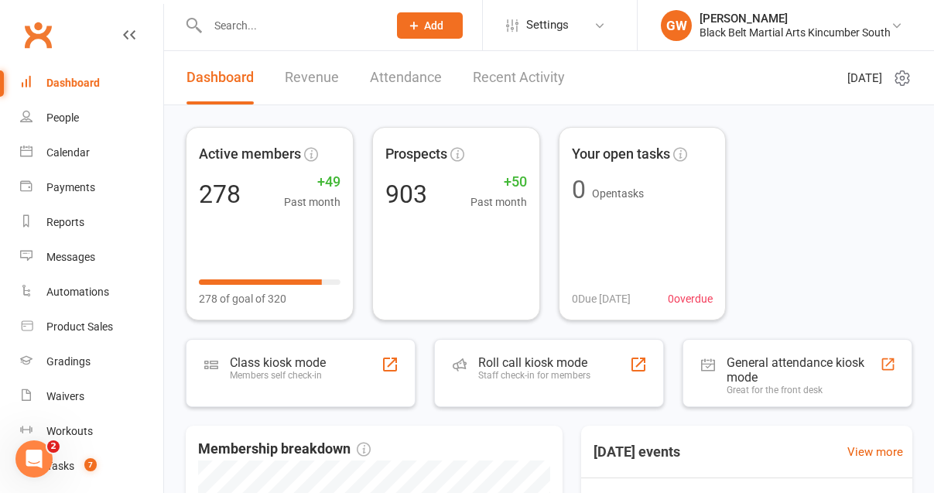
click at [323, 87] on link "Revenue" at bounding box center [312, 77] width 54 height 53
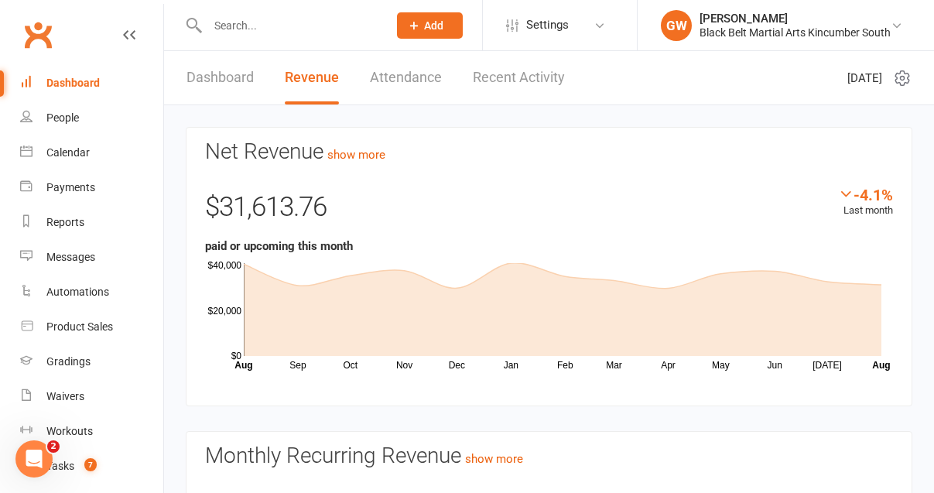
click at [401, 87] on link "Attendance" at bounding box center [406, 77] width 72 height 53
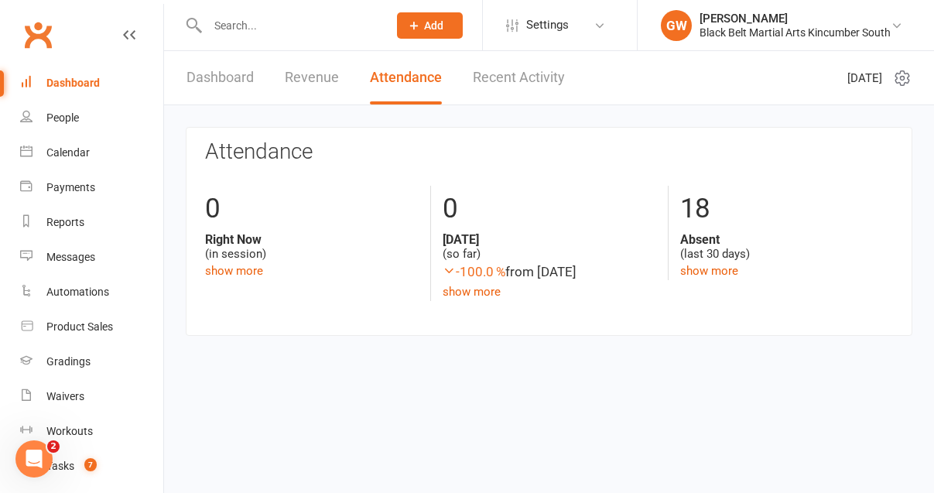
click at [234, 76] on link "Dashboard" at bounding box center [219, 77] width 67 height 53
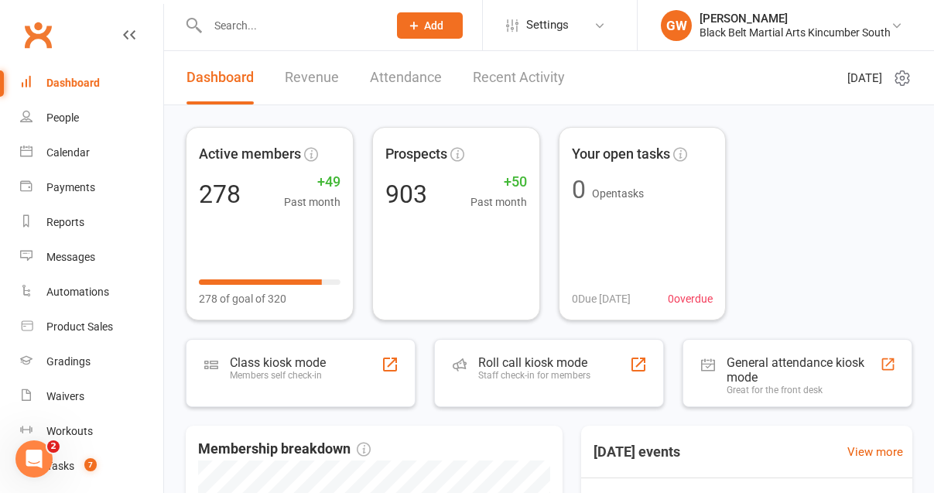
click at [532, 71] on link "Recent Activity" at bounding box center [519, 77] width 92 height 53
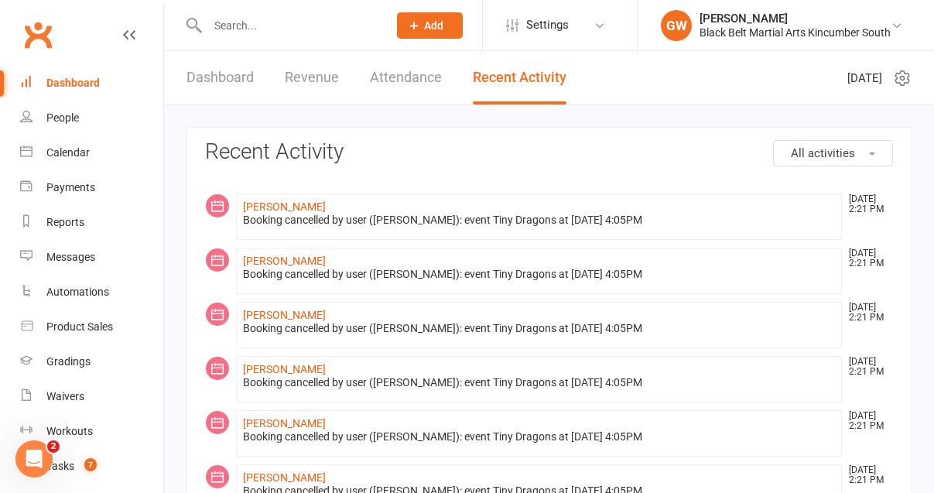
click at [415, 71] on link "Attendance" at bounding box center [406, 77] width 72 height 53
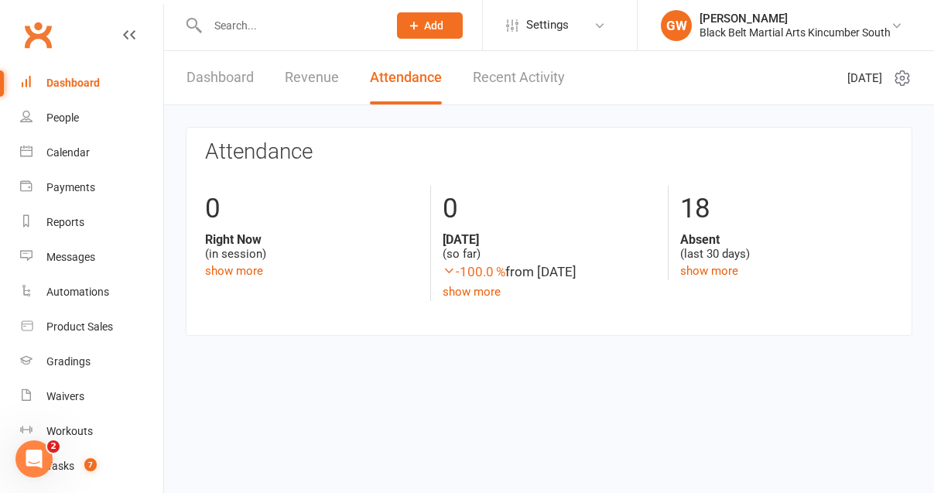
click at [689, 279] on div "18 Absent (last 30 days) show more" at bounding box center [786, 233] width 237 height 94
click at [689, 272] on link "show more" at bounding box center [709, 271] width 58 height 14
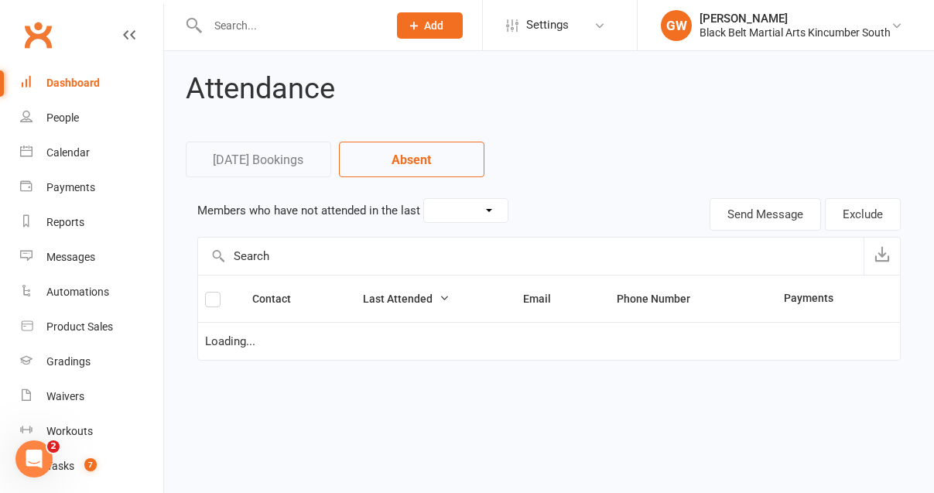
select select "30"
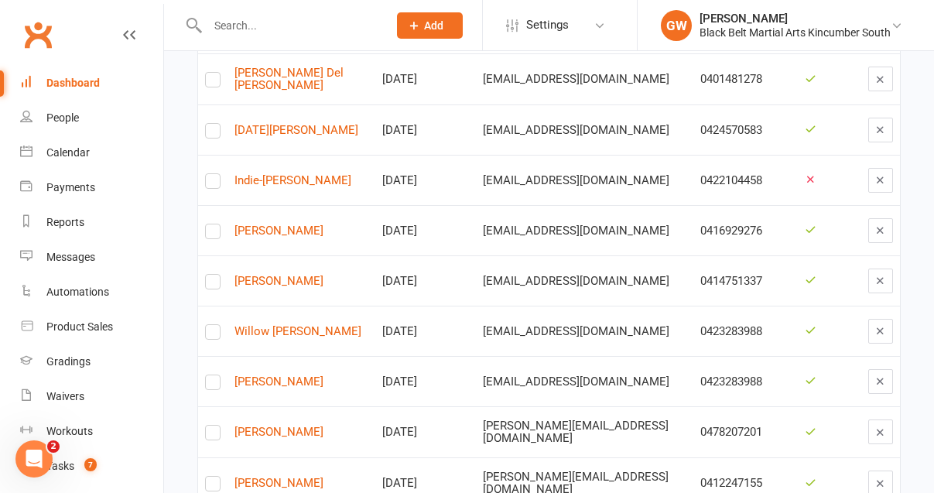
scroll to position [533, 0]
click at [320, 176] on link "Indie-[PERSON_NAME]" at bounding box center [301, 179] width 134 height 13
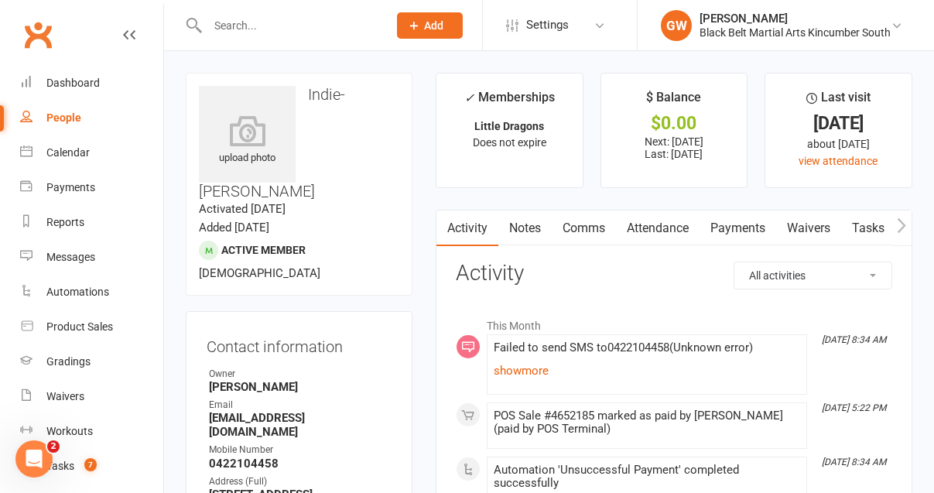
click at [592, 227] on link "Comms" at bounding box center [584, 228] width 64 height 36
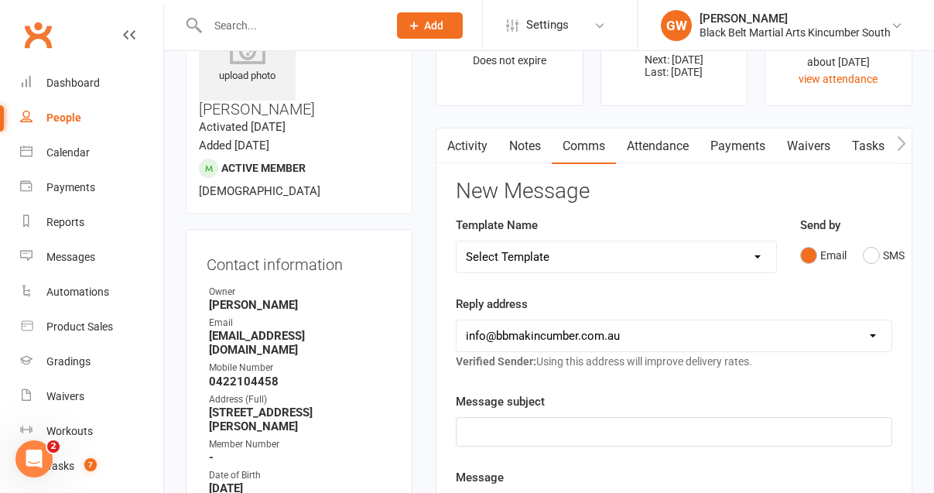
scroll to position [92, 0]
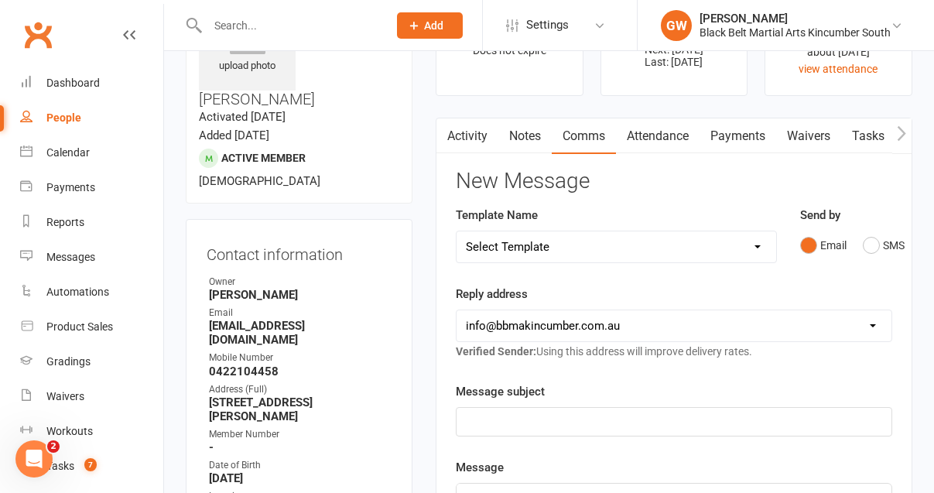
click at [724, 142] on link "Payments" at bounding box center [737, 136] width 77 height 36
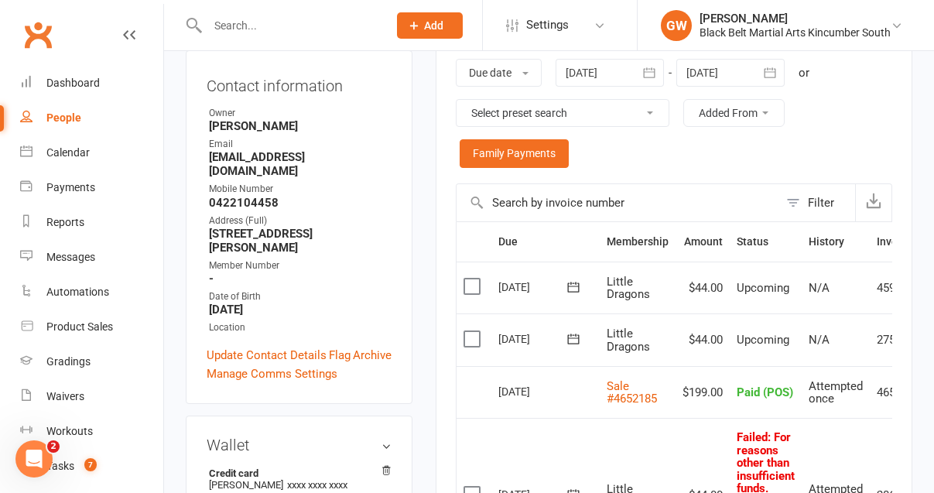
scroll to position [253, 0]
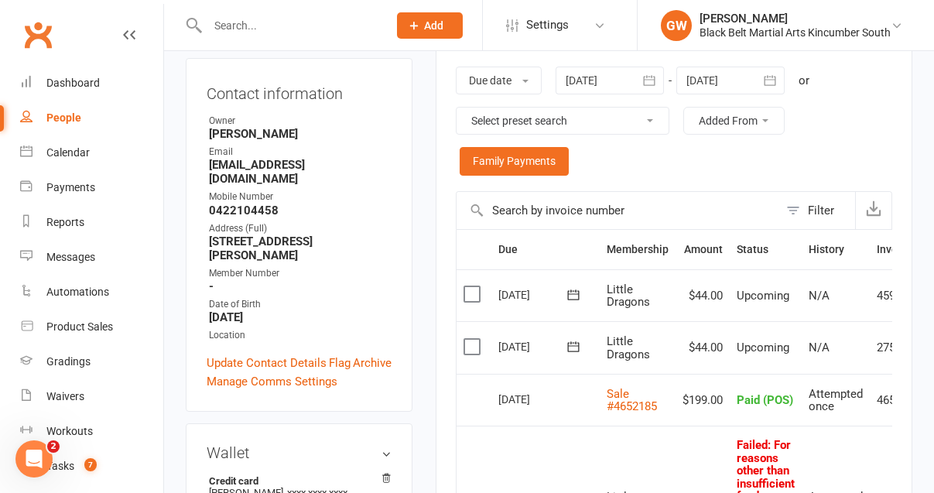
click at [641, 80] on button "button" at bounding box center [650, 81] width 28 height 28
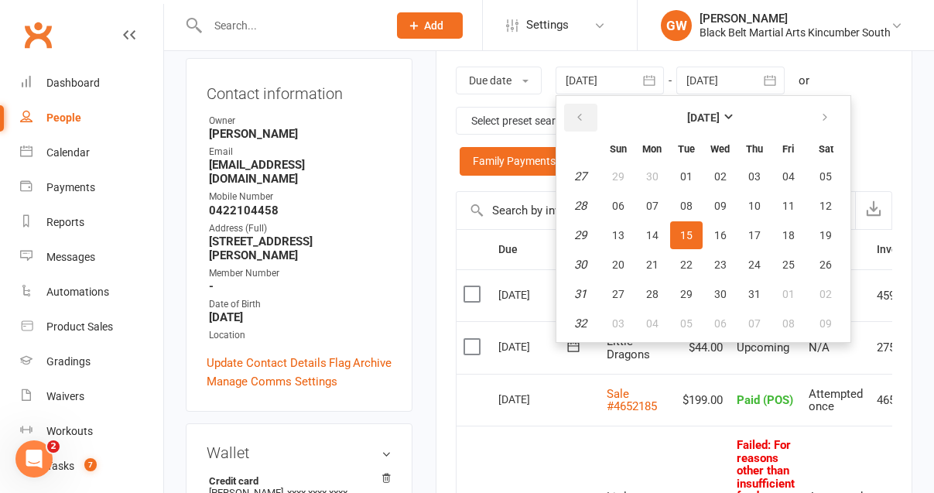
click at [574, 121] on button "button" at bounding box center [580, 118] width 33 height 28
click at [621, 176] on span "27" at bounding box center [618, 176] width 12 height 12
type input "[DATE]"
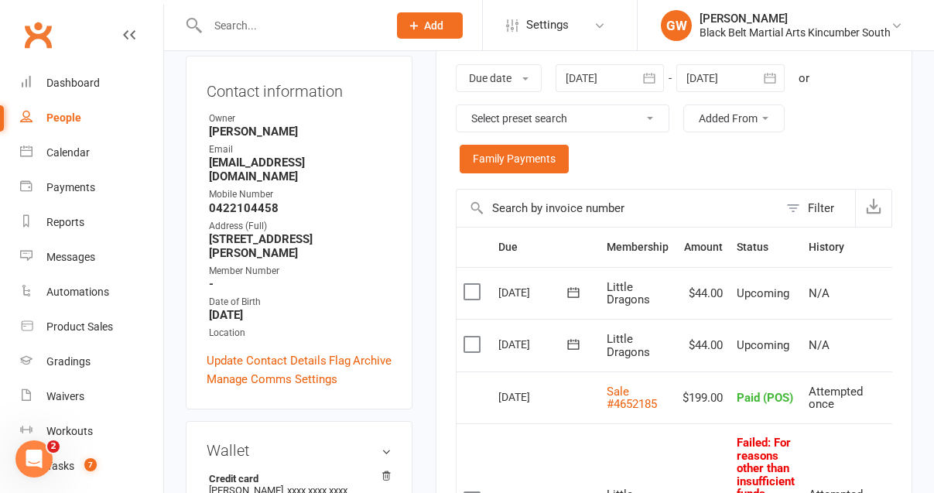
scroll to position [0, 0]
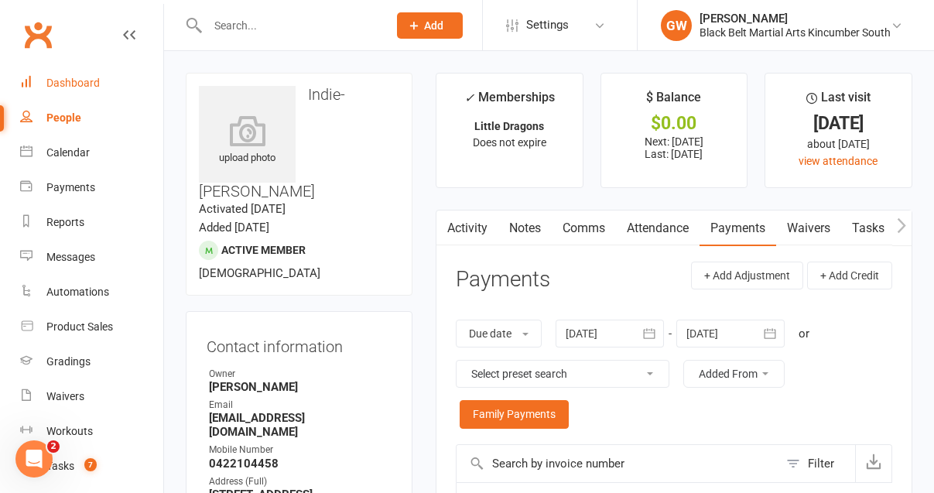
click at [91, 84] on div "Dashboard" at bounding box center [72, 83] width 53 height 12
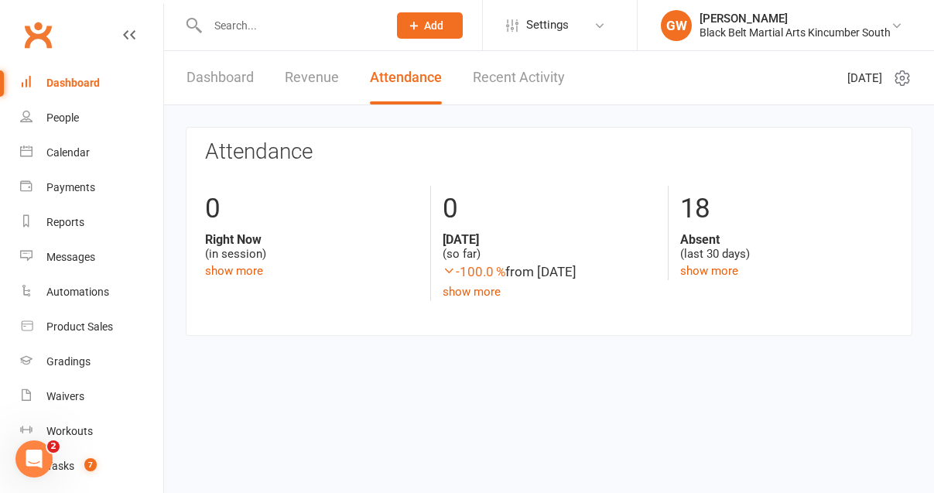
click at [227, 87] on link "Dashboard" at bounding box center [219, 77] width 67 height 53
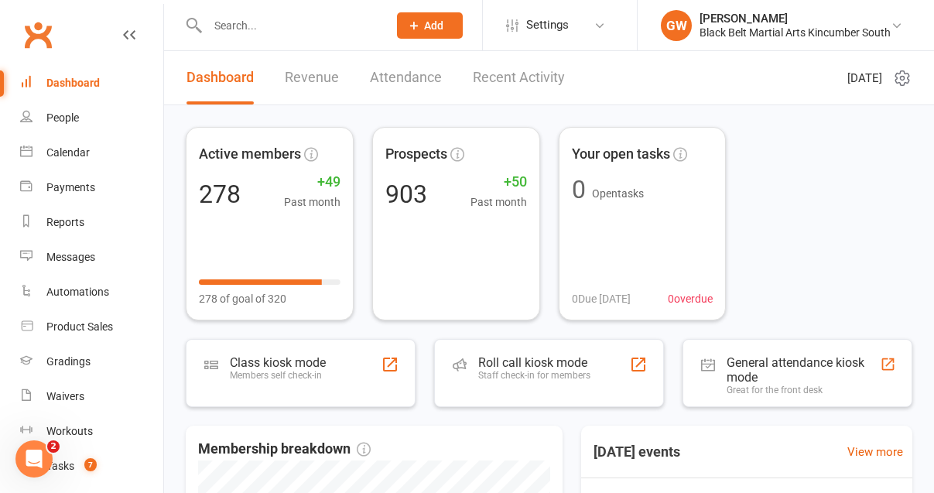
click at [297, 79] on link "Revenue" at bounding box center [312, 77] width 54 height 53
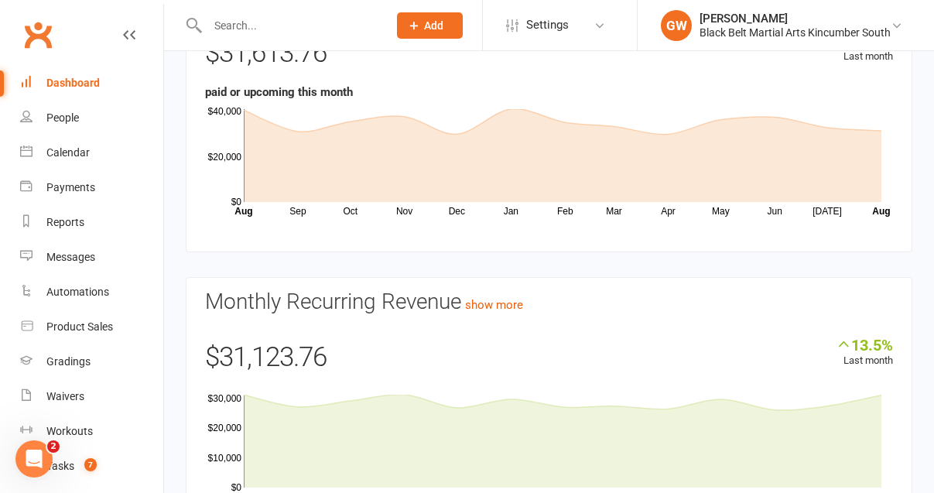
scroll to position [159, 0]
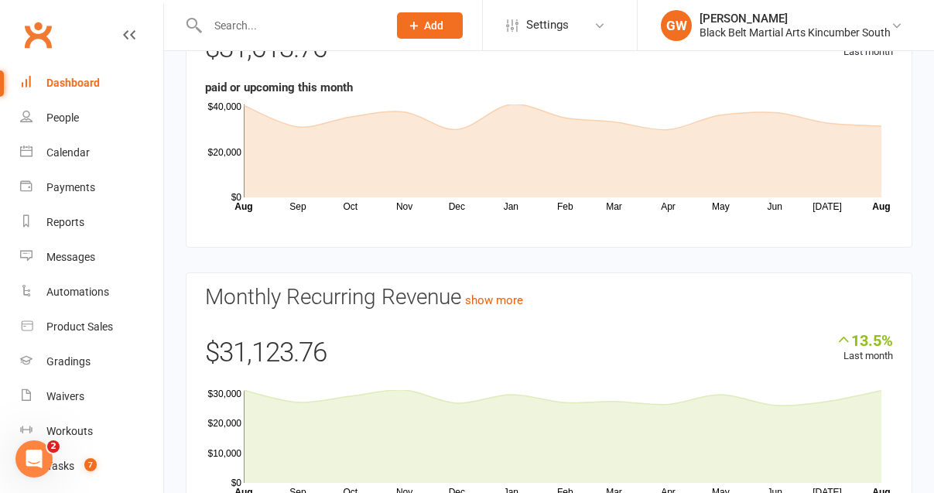
click at [75, 86] on div "Dashboard" at bounding box center [72, 83] width 53 height 12
click at [88, 154] on div "Calendar" at bounding box center [67, 152] width 43 height 12
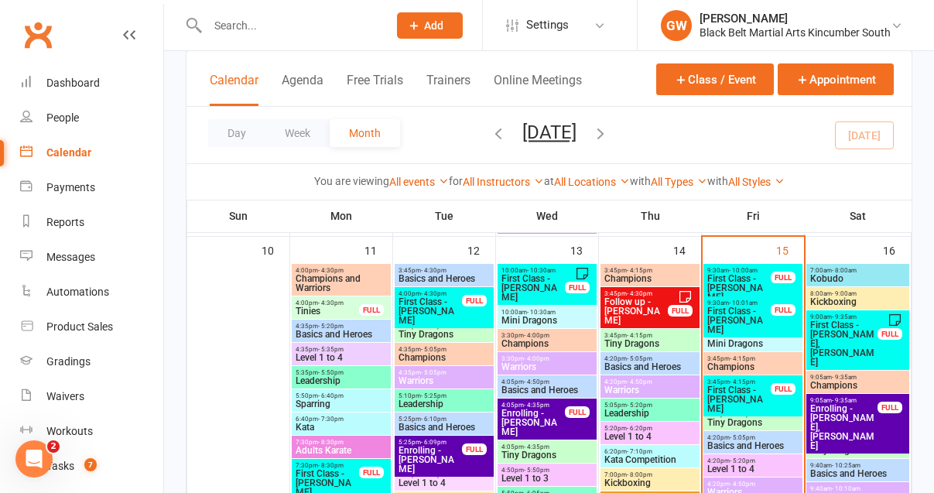
scroll to position [929, 0]
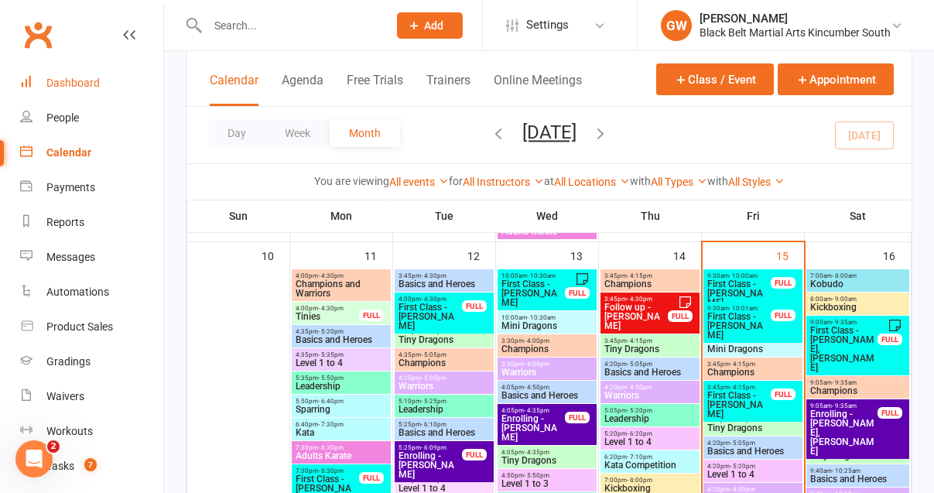
click at [85, 78] on div "Dashboard" at bounding box center [72, 83] width 53 height 12
